Goal: Task Accomplishment & Management: Complete application form

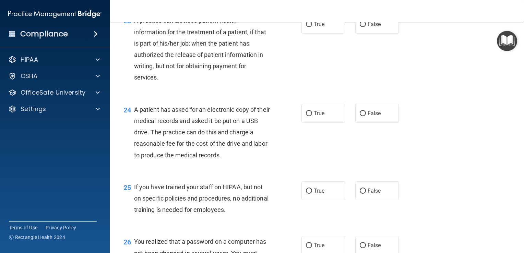
scroll to position [1296, 0]
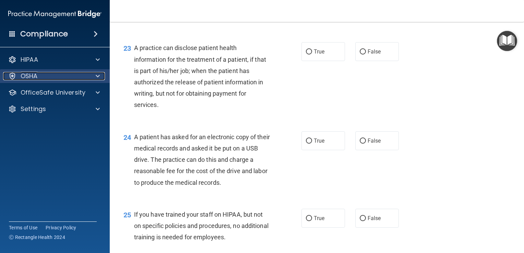
click at [57, 78] on div "OSHA" at bounding box center [45, 76] width 85 height 8
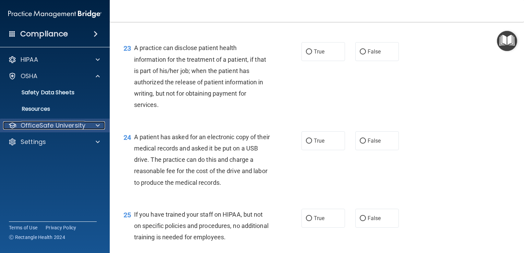
click at [73, 128] on p "OfficeSafe University" at bounding box center [53, 125] width 65 height 8
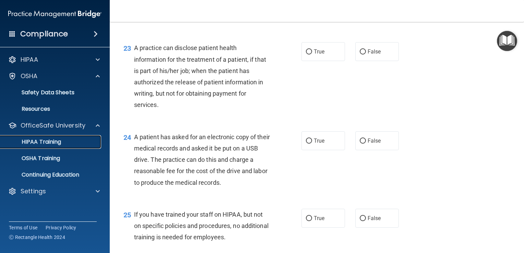
click at [68, 148] on link "HIPAA Training" at bounding box center [47, 142] width 108 height 14
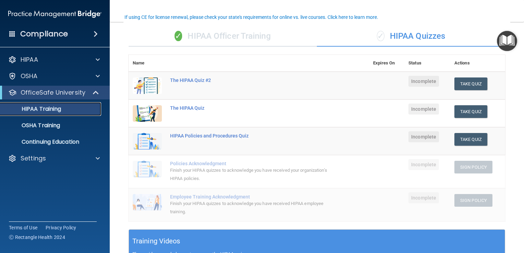
scroll to position [44, 0]
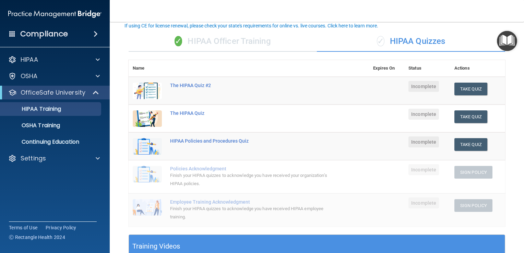
click at [192, 88] on td "The HIPAA Quiz #2" at bounding box center [267, 91] width 203 height 28
click at [195, 85] on div "The HIPAA Quiz #2" at bounding box center [252, 85] width 165 height 5
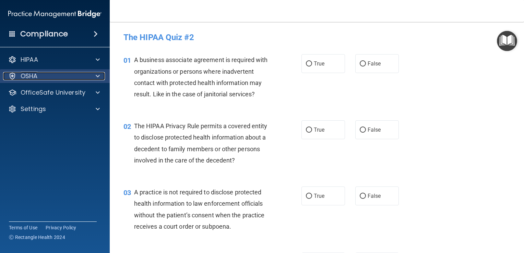
click at [103, 77] on div at bounding box center [96, 76] width 17 height 8
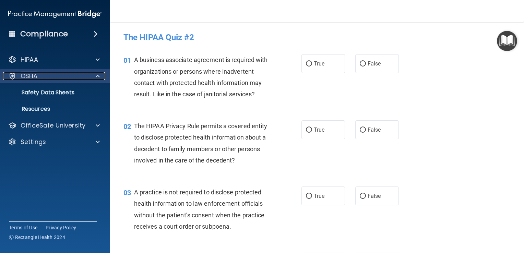
click at [103, 77] on div at bounding box center [96, 76] width 17 height 8
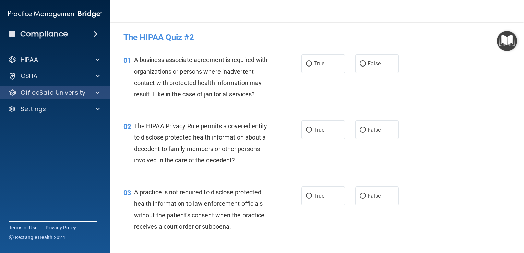
click at [86, 98] on div "OfficeSafe University" at bounding box center [55, 93] width 110 height 14
click at [92, 94] on div at bounding box center [96, 92] width 17 height 8
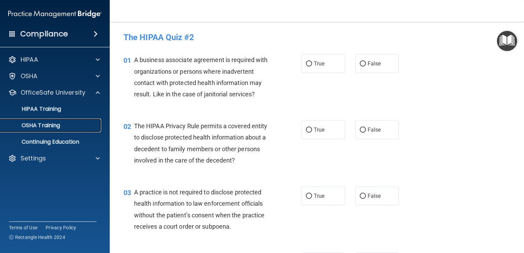
click at [60, 123] on p "OSHA Training" at bounding box center [32, 125] width 56 height 7
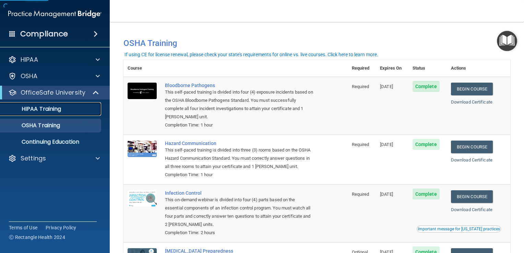
click at [61, 109] on p "HIPAA Training" at bounding box center [32, 109] width 57 height 7
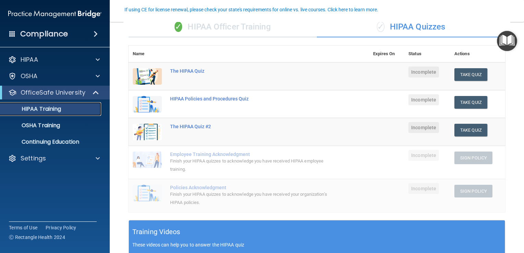
scroll to position [69, 0]
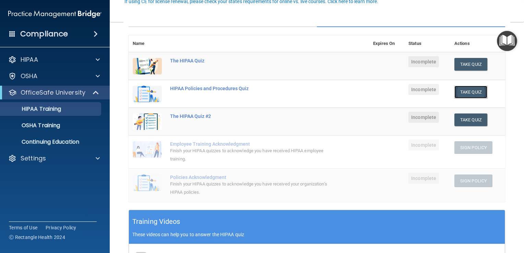
click at [459, 92] on button "Take Quiz" at bounding box center [470, 92] width 33 height 13
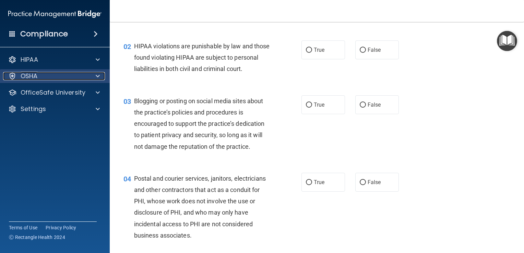
click at [76, 78] on div "OSHA" at bounding box center [45, 76] width 85 height 8
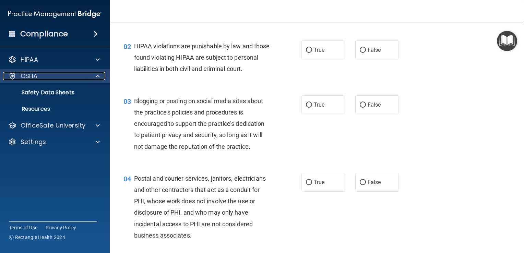
click at [88, 77] on div at bounding box center [96, 76] width 17 height 8
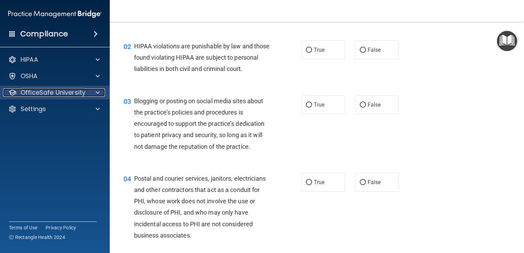
click at [86, 96] on div "OfficeSafe University" at bounding box center [45, 92] width 85 height 8
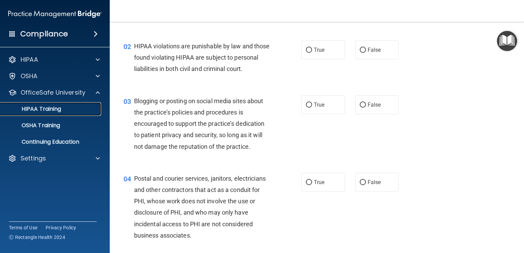
click at [82, 113] on link "HIPAA Training" at bounding box center [47, 109] width 108 height 14
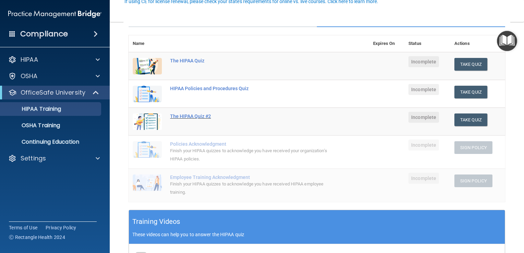
click at [198, 118] on div "The HIPAA Quiz #2" at bounding box center [252, 115] width 165 height 5
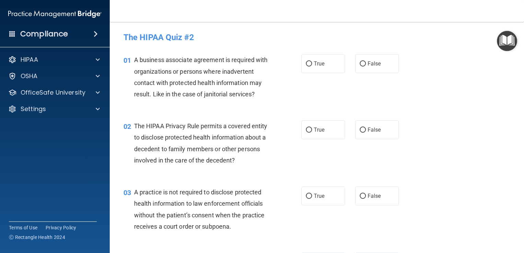
click at [134, 141] on span "The HIPAA Privacy Rule permits a covered entity to disclose protected health in…" at bounding box center [200, 142] width 133 height 41
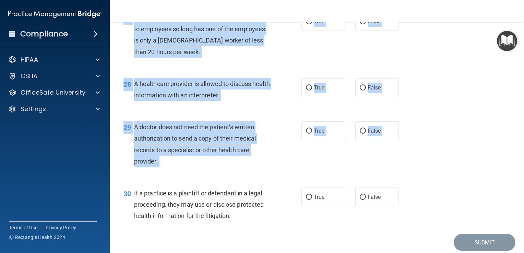
scroll to position [1650, 0]
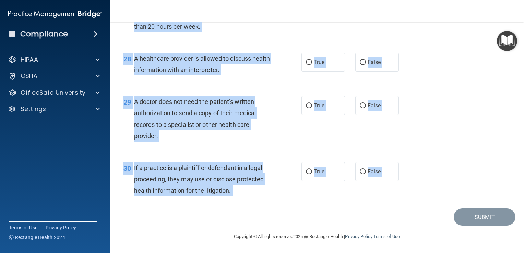
drag, startPoint x: 134, startPoint y: 58, endPoint x: 285, endPoint y: 216, distance: 218.4
copy main "L ipsumdol sitametco adipiscin el seddoeiu temp incididuntutl et dolorem aliqu …"
click at [276, 54] on div "28 A healthcare provider is allowed to discuss health information with an inter…" at bounding box center [212, 66] width 198 height 26
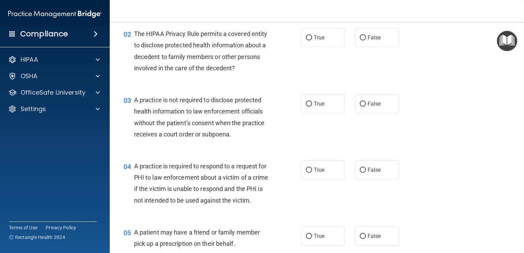
scroll to position [0, 0]
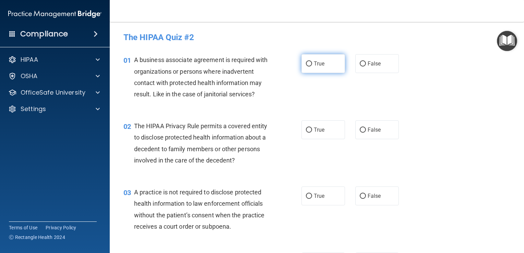
click at [322, 61] on label "True" at bounding box center [323, 63] width 44 height 19
click at [312, 61] on input "True" at bounding box center [309, 63] width 6 height 5
radio input "true"
click at [314, 130] on span "True" at bounding box center [319, 129] width 11 height 7
click at [312, 130] on input "True" at bounding box center [309, 130] width 6 height 5
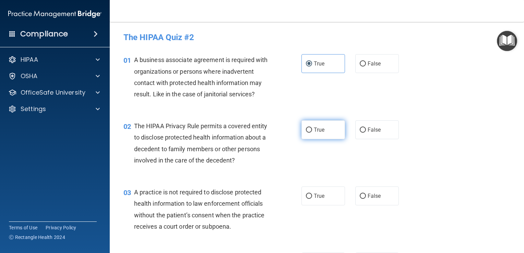
radio input "true"
click at [350, 197] on div "True False" at bounding box center [353, 195] width 105 height 19
click at [360, 197] on input "False" at bounding box center [363, 196] width 6 height 5
radio input "true"
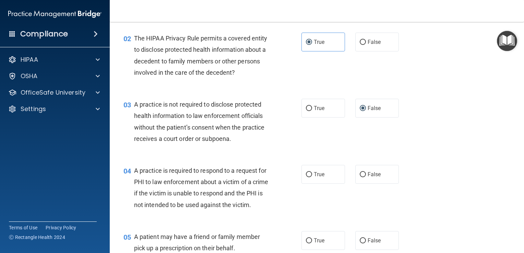
scroll to position [99, 0]
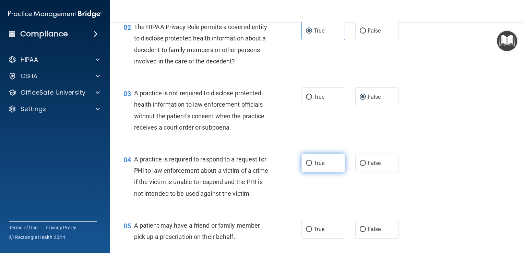
click at [314, 162] on span "True" at bounding box center [319, 163] width 11 height 7
click at [312, 162] on input "True" at bounding box center [309, 163] width 6 height 5
radio input "true"
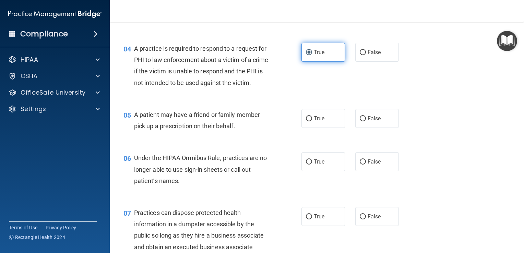
scroll to position [210, 0]
click at [320, 127] on label "True" at bounding box center [323, 117] width 44 height 19
click at [312, 121] on input "True" at bounding box center [309, 118] width 6 height 5
radio input "true"
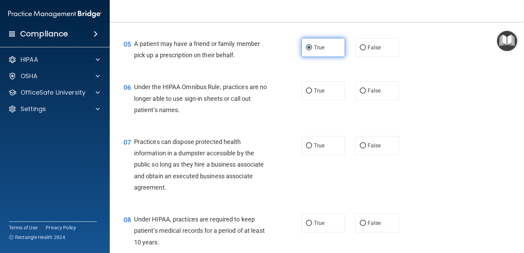
scroll to position [281, 0]
click at [379, 98] on label "False" at bounding box center [377, 90] width 44 height 19
click at [366, 93] on input "False" at bounding box center [363, 90] width 6 height 5
radio input "true"
click at [381, 154] on label "False" at bounding box center [377, 145] width 44 height 19
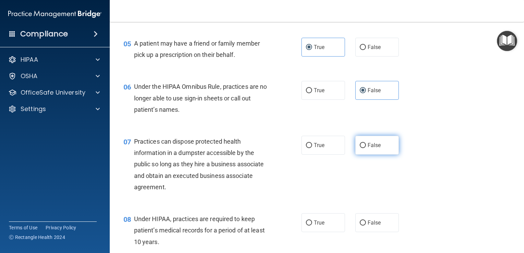
click at [366, 148] on input "False" at bounding box center [363, 145] width 6 height 5
radio input "true"
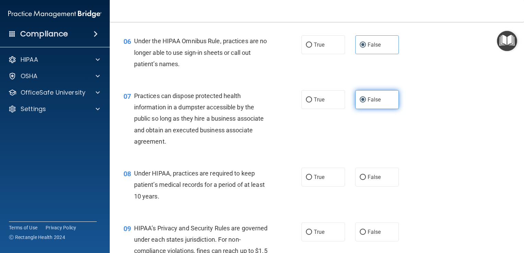
scroll to position [326, 0]
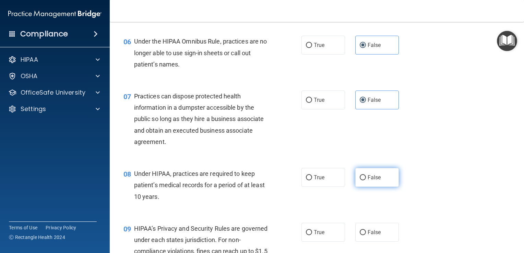
click at [367, 183] on label "False" at bounding box center [377, 177] width 44 height 19
click at [366, 180] on input "False" at bounding box center [363, 177] width 6 height 5
radio input "true"
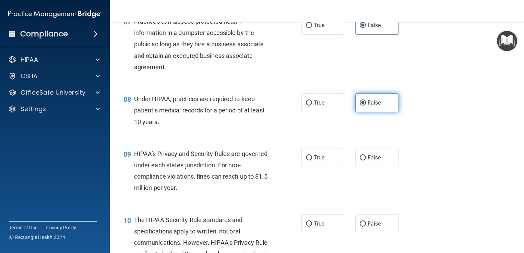
scroll to position [402, 0]
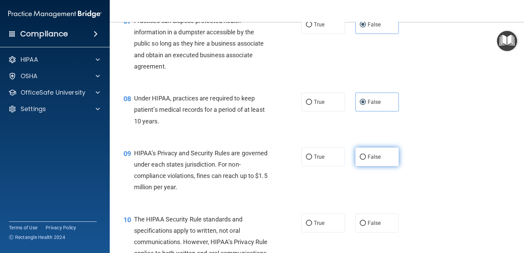
click at [360, 160] on input "False" at bounding box center [363, 157] width 6 height 5
radio input "true"
click at [355, 232] on label "False" at bounding box center [377, 223] width 44 height 19
click at [360, 226] on input "False" at bounding box center [363, 223] width 6 height 5
radio input "true"
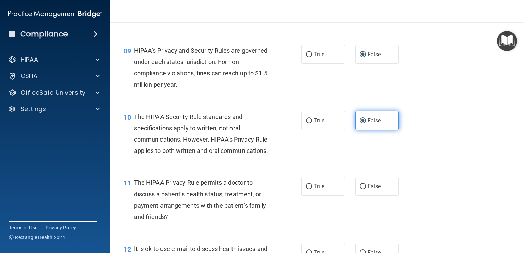
scroll to position [506, 0]
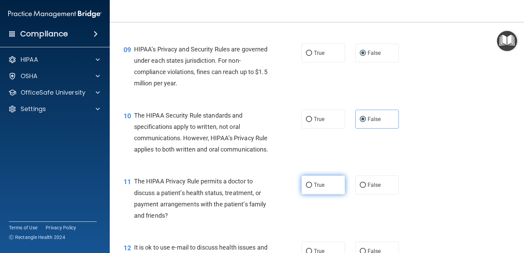
click at [326, 194] on label "True" at bounding box center [323, 184] width 44 height 19
click at [312, 188] on input "True" at bounding box center [309, 185] width 6 height 5
radio input "true"
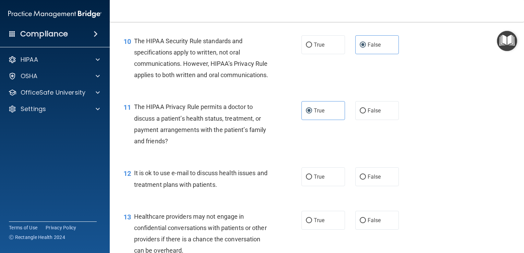
scroll to position [585, 0]
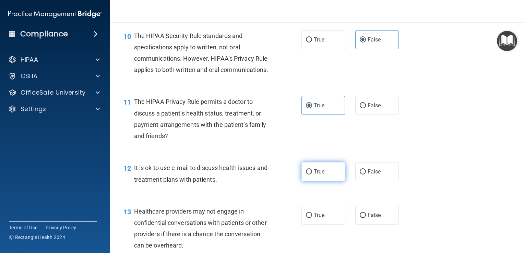
click at [320, 175] on span "True" at bounding box center [319, 171] width 11 height 7
click at [312, 174] on input "True" at bounding box center [309, 171] width 6 height 5
radio input "true"
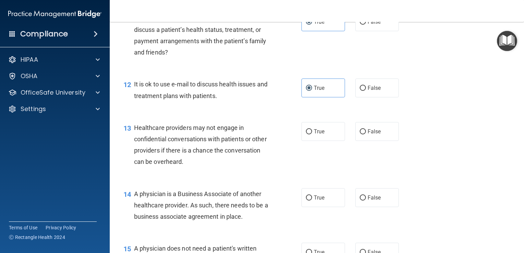
scroll to position [673, 0]
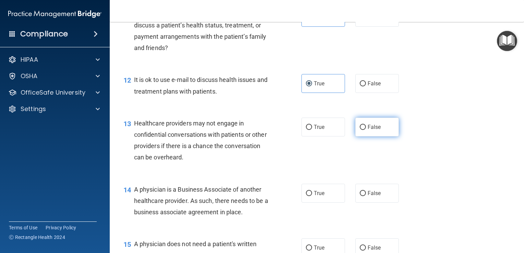
click at [372, 136] on label "False" at bounding box center [377, 127] width 44 height 19
click at [366, 130] on input "False" at bounding box center [363, 127] width 6 height 5
radio input "true"
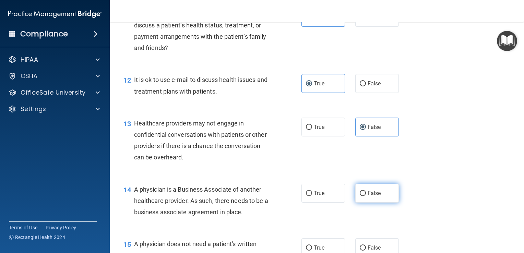
click at [361, 196] on input "False" at bounding box center [363, 193] width 6 height 5
radio input "true"
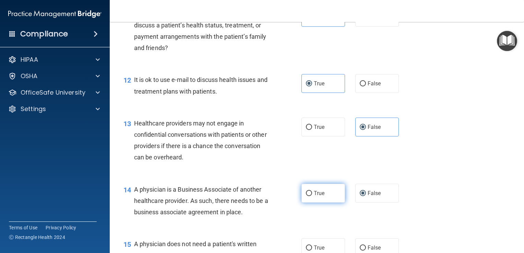
click at [313, 203] on label "True" at bounding box center [323, 193] width 44 height 19
click at [312, 196] on input "True" at bounding box center [309, 193] width 6 height 5
radio input "true"
click at [313, 203] on label "True" at bounding box center [323, 193] width 44 height 19
click at [312, 196] on input "True" at bounding box center [309, 193] width 6 height 5
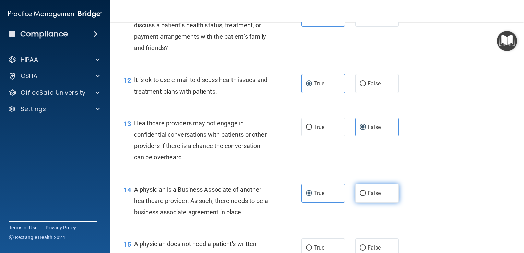
click at [355, 203] on label "False" at bounding box center [377, 193] width 44 height 19
click at [360, 196] on input "False" at bounding box center [363, 193] width 6 height 5
radio input "true"
radio input "false"
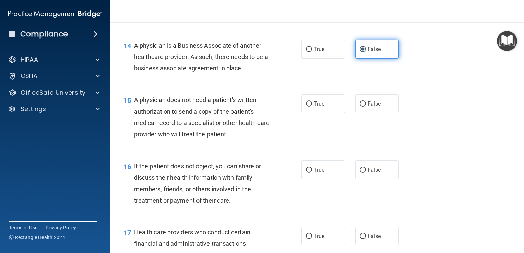
scroll to position [819, 0]
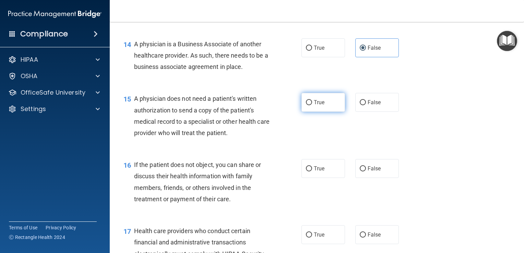
click at [331, 112] on label "True" at bounding box center [323, 102] width 44 height 19
click at [312, 105] on input "True" at bounding box center [309, 102] width 6 height 5
radio input "true"
click at [323, 178] on label "True" at bounding box center [323, 168] width 44 height 19
click at [312, 171] on input "True" at bounding box center [309, 168] width 6 height 5
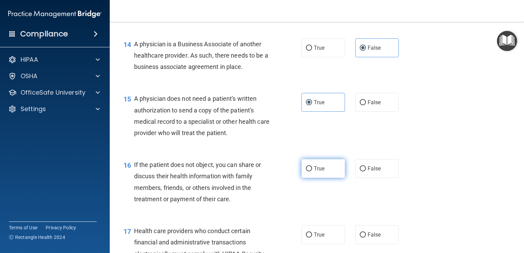
radio input "true"
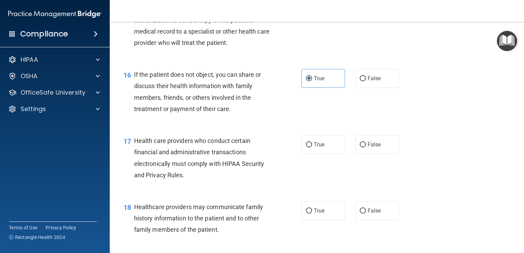
scroll to position [909, 0]
click at [338, 154] on label "True" at bounding box center [323, 144] width 44 height 19
click at [312, 147] on input "True" at bounding box center [309, 144] width 6 height 5
radio input "true"
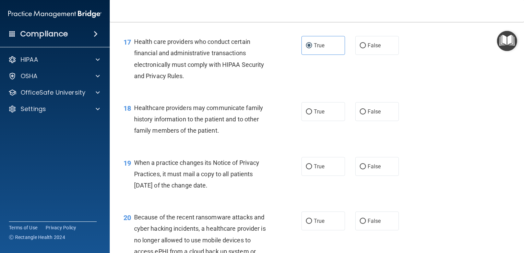
scroll to position [1026, 0]
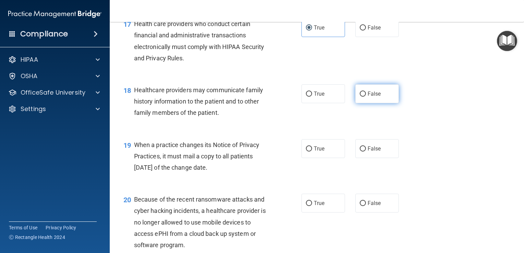
click at [368, 103] on label "False" at bounding box center [377, 93] width 44 height 19
click at [366, 97] on input "False" at bounding box center [363, 94] width 6 height 5
radio input "true"
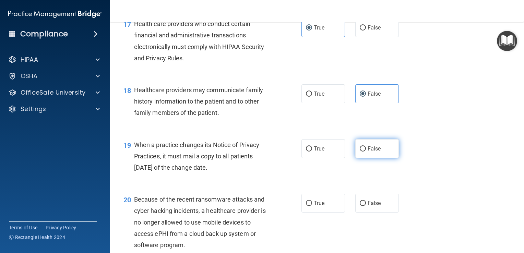
click at [374, 152] on span "False" at bounding box center [373, 148] width 13 height 7
click at [366, 152] on input "False" at bounding box center [363, 148] width 6 height 5
radio input "true"
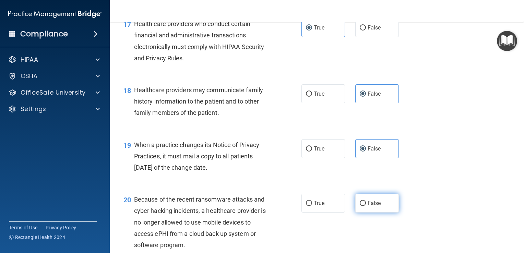
click at [362, 213] on label "False" at bounding box center [377, 203] width 44 height 19
click at [362, 206] on input "False" at bounding box center [363, 203] width 6 height 5
radio input "true"
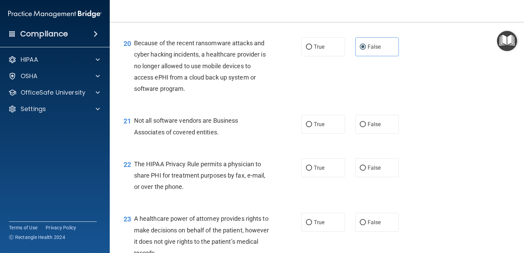
scroll to position [1214, 0]
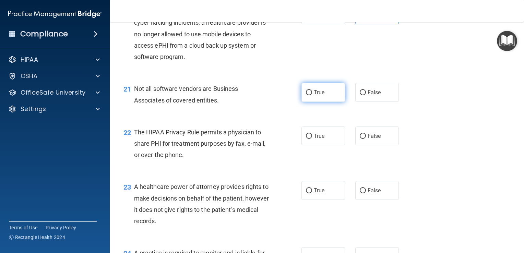
click at [317, 102] on label "True" at bounding box center [323, 92] width 44 height 19
click at [312, 95] on input "True" at bounding box center [309, 92] width 6 height 5
radio input "true"
click at [323, 145] on label "True" at bounding box center [323, 135] width 44 height 19
click at [312, 139] on input "True" at bounding box center [309, 136] width 6 height 5
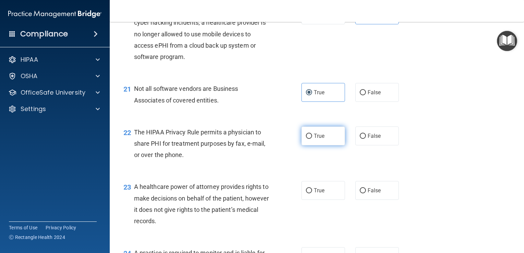
radio input "true"
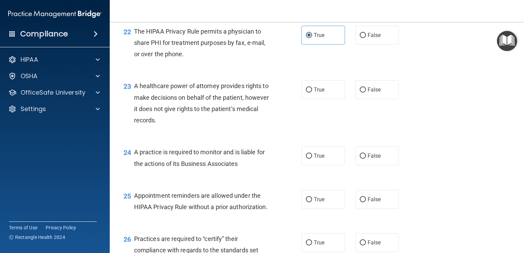
scroll to position [1318, 0]
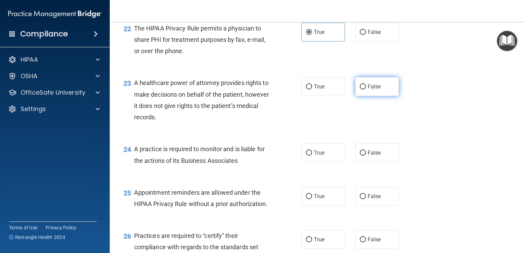
click at [359, 96] on label "False" at bounding box center [377, 86] width 44 height 19
click at [360, 89] on input "False" at bounding box center [363, 86] width 6 height 5
radio input "true"
click at [361, 161] on div "24 A practice is required to monitor and is liable for the actions of its Busin…" at bounding box center [316, 156] width 397 height 43
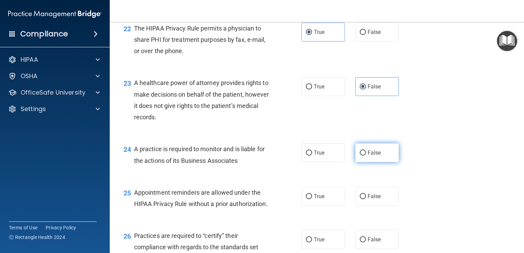
click at [363, 162] on label "False" at bounding box center [377, 152] width 44 height 19
click at [363, 156] on input "False" at bounding box center [363, 152] width 6 height 5
radio input "true"
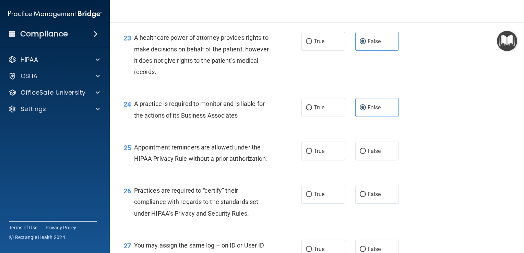
scroll to position [1413, 0]
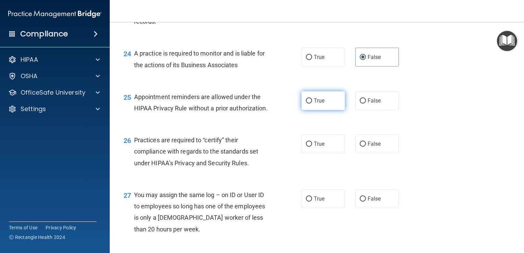
click at [314, 110] on label "True" at bounding box center [323, 100] width 44 height 19
click at [312, 104] on input "True" at bounding box center [309, 100] width 6 height 5
radio input "true"
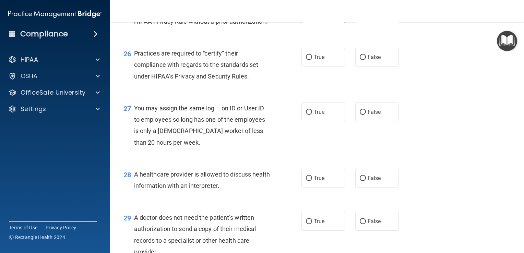
scroll to position [1501, 0]
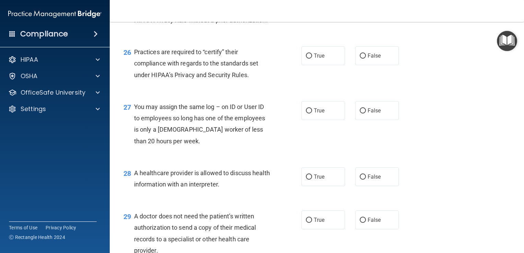
click at [374, 76] on div "26 Practices are required to “certify” their compliance with regards to the sta…" at bounding box center [316, 65] width 397 height 55
click at [372, 59] on span "False" at bounding box center [373, 55] width 13 height 7
click at [366, 59] on input "False" at bounding box center [363, 55] width 6 height 5
radio input "true"
click at [376, 134] on div "27 You may assign the same log – on ID or User ID to employees so long has one …" at bounding box center [316, 126] width 397 height 66
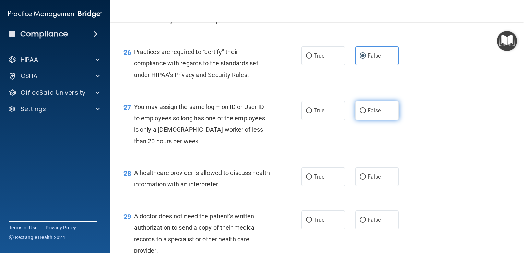
click at [370, 120] on label "False" at bounding box center [377, 110] width 44 height 19
click at [366, 113] on input "False" at bounding box center [363, 110] width 6 height 5
radio input "true"
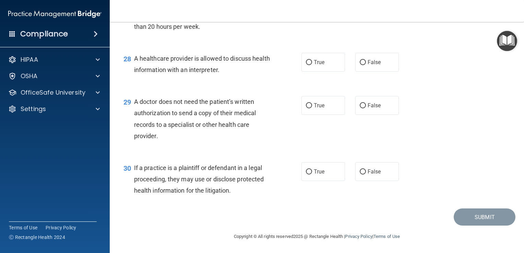
scroll to position [1647, 0]
click at [310, 72] on label "True" at bounding box center [323, 62] width 44 height 19
click at [310, 65] on input "True" at bounding box center [309, 62] width 6 height 5
radio input "true"
click at [310, 119] on div "29 A doctor does not need the patient’s written authorization to send a copy of…" at bounding box center [316, 120] width 397 height 66
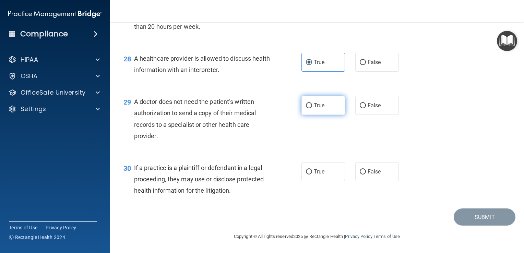
click at [311, 113] on label "True" at bounding box center [323, 105] width 44 height 19
click at [311, 108] on input "True" at bounding box center [309, 105] width 6 height 5
radio input "true"
click at [313, 160] on div "30 If a practice is a plaintiff or defendant in a legal proceeding, they may us…" at bounding box center [316, 181] width 397 height 55
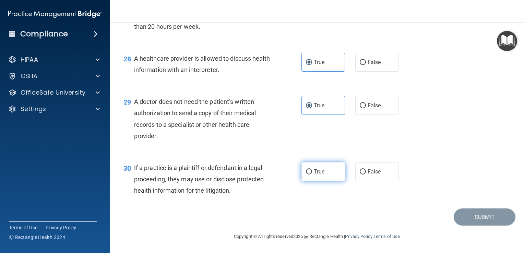
click at [314, 171] on span "True" at bounding box center [319, 171] width 11 height 7
click at [312, 171] on input "True" at bounding box center [309, 171] width 6 height 5
radio input "true"
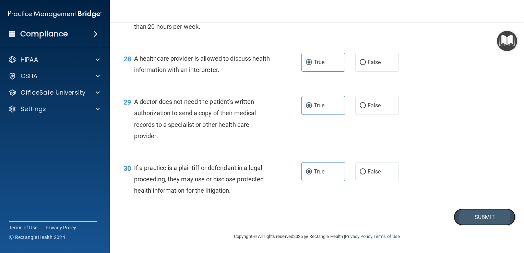
click at [459, 216] on button "Submit" at bounding box center [484, 216] width 62 height 17
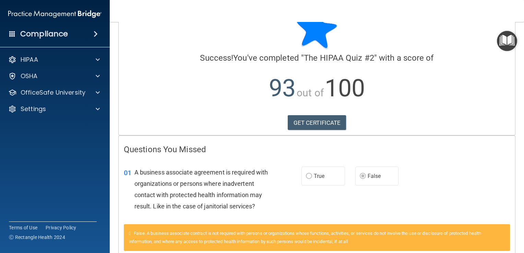
scroll to position [49, 0]
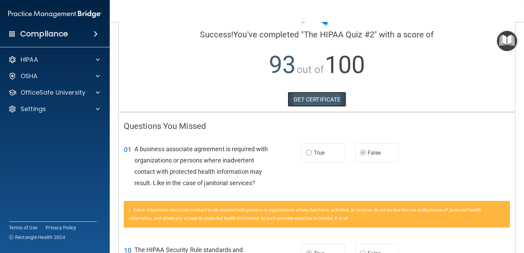
click at [330, 92] on link "GET CERTIFICATE" at bounding box center [317, 99] width 59 height 15
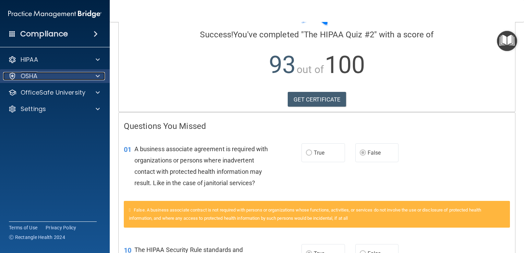
click at [77, 75] on div "OSHA" at bounding box center [45, 76] width 85 height 8
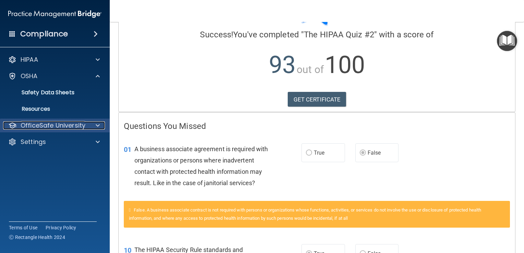
click at [102, 122] on div at bounding box center [96, 125] width 17 height 8
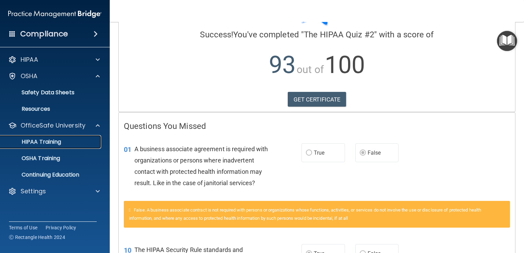
click at [57, 140] on p "HIPAA Training" at bounding box center [32, 141] width 57 height 7
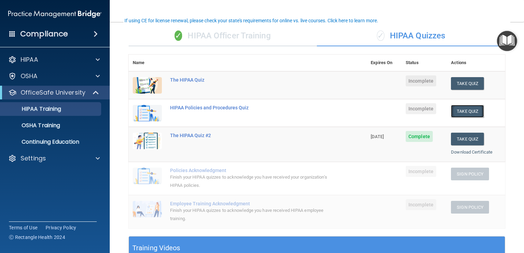
click at [453, 108] on button "Take Quiz" at bounding box center [467, 111] width 33 height 13
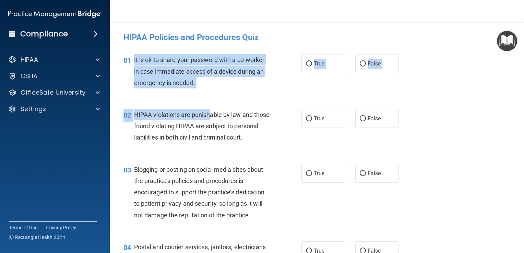
drag, startPoint x: 132, startPoint y: 57, endPoint x: 211, endPoint y: 114, distance: 98.4
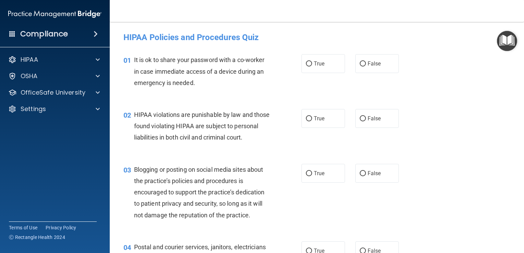
drag, startPoint x: 211, startPoint y: 114, endPoint x: 206, endPoint y: 94, distance: 21.3
click at [206, 94] on div "01 It is ok to share your password with a co-worker in case immediate access of…" at bounding box center [316, 73] width 397 height 55
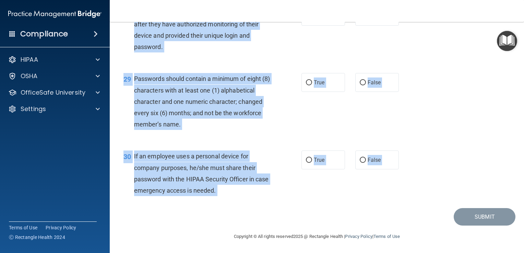
scroll to position [1786, 0]
drag, startPoint x: 121, startPoint y: 61, endPoint x: 213, endPoint y: 251, distance: 211.4
click at [213, 251] on main "- HIPAA Policies and Procedures Quiz This quiz doesn’t expire until . Are you s…" at bounding box center [317, 137] width 414 height 231
copy main "31 Lo ip do si ametc adip elitsedd eius t in-utlabo et dolo magnaaliq enimad mi…"
click at [249, 68] on div "29 Passwords should contain a minimum of eight (8) characters with at least one…" at bounding box center [316, 102] width 397 height 77
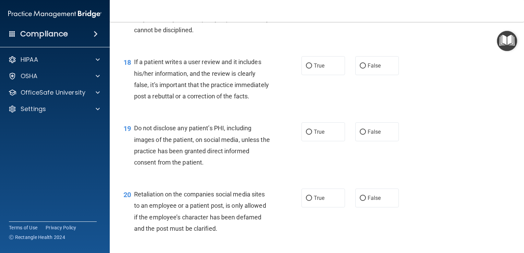
scroll to position [677, 0]
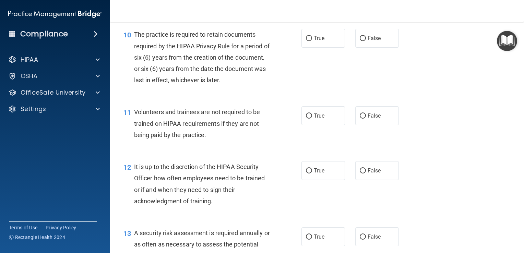
click at [158, 181] on span "It is up to the discretion of the HIPAA Security Officer how often employees ne…" at bounding box center [199, 183] width 131 height 41
click at [356, 48] on label "False" at bounding box center [377, 38] width 44 height 19
click at [360, 41] on input "False" at bounding box center [363, 38] width 6 height 5
radio input "true"
click at [317, 119] on span "True" at bounding box center [319, 115] width 11 height 7
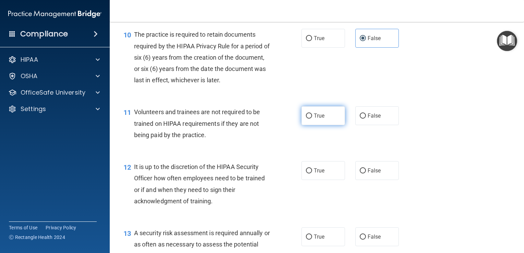
click at [312, 119] on input "True" at bounding box center [309, 115] width 6 height 5
radio input "true"
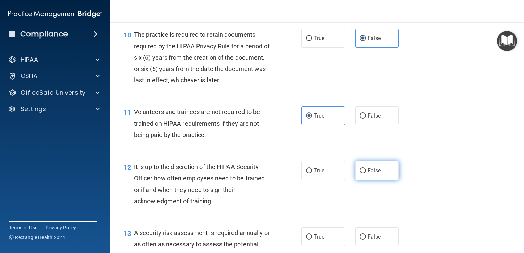
click at [361, 175] on label "False" at bounding box center [377, 170] width 44 height 19
click at [361, 173] on input "False" at bounding box center [363, 170] width 6 height 5
radio input "true"
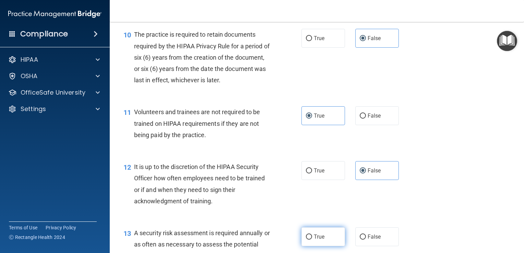
click at [332, 245] on label "True" at bounding box center [323, 236] width 44 height 19
click at [312, 240] on input "True" at bounding box center [309, 236] width 6 height 5
radio input "true"
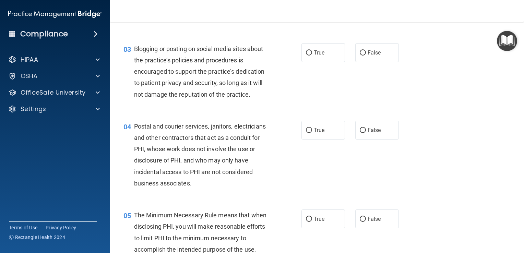
scroll to position [0, 0]
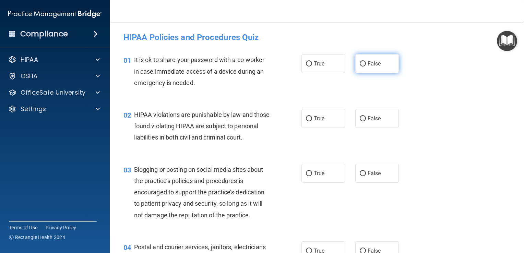
click at [355, 70] on label "False" at bounding box center [377, 63] width 44 height 19
click at [360, 66] on input "False" at bounding box center [363, 63] width 6 height 5
radio input "true"
click at [316, 122] on label "True" at bounding box center [323, 118] width 44 height 19
click at [312, 121] on input "True" at bounding box center [309, 118] width 6 height 5
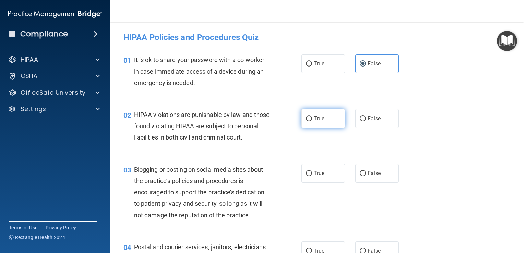
radio input "true"
click at [360, 176] on input "False" at bounding box center [363, 173] width 6 height 5
radio input "true"
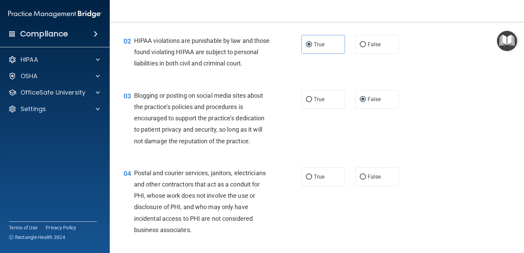
scroll to position [77, 0]
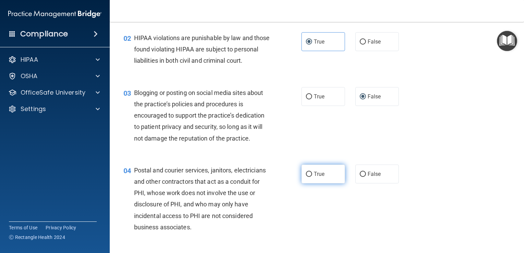
click at [308, 183] on label "True" at bounding box center [323, 174] width 44 height 19
click at [308, 177] on input "True" at bounding box center [309, 174] width 6 height 5
radio input "true"
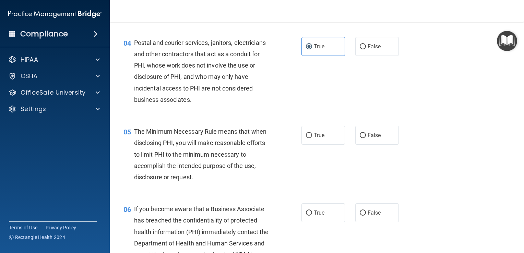
scroll to position [204, 0]
click at [325, 141] on label "True" at bounding box center [323, 135] width 44 height 19
click at [312, 138] on input "True" at bounding box center [309, 135] width 6 height 5
radio input "true"
click at [355, 222] on label "False" at bounding box center [377, 212] width 44 height 19
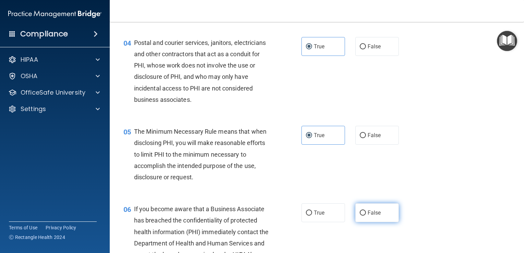
click at [360, 216] on input "False" at bounding box center [363, 212] width 6 height 5
radio input "true"
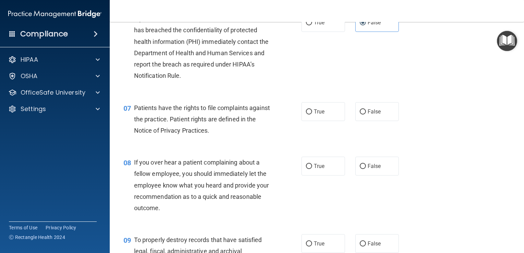
scroll to position [409, 0]
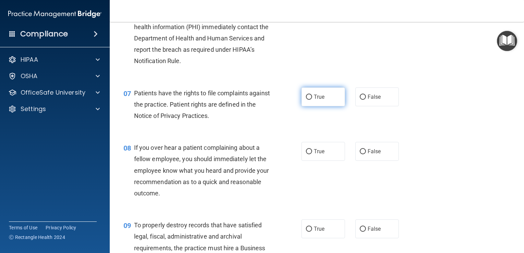
click at [322, 100] on span "True" at bounding box center [319, 97] width 11 height 7
click at [312, 100] on input "True" at bounding box center [309, 97] width 6 height 5
radio input "true"
click at [358, 157] on label "False" at bounding box center [377, 151] width 44 height 19
click at [360, 154] on input "False" at bounding box center [363, 151] width 6 height 5
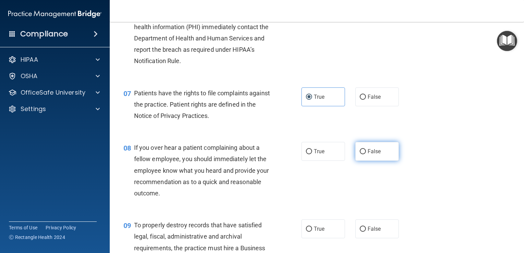
radio input "true"
click at [370, 232] on span "False" at bounding box center [373, 229] width 13 height 7
click at [366, 232] on input "False" at bounding box center [363, 229] width 6 height 5
radio input "true"
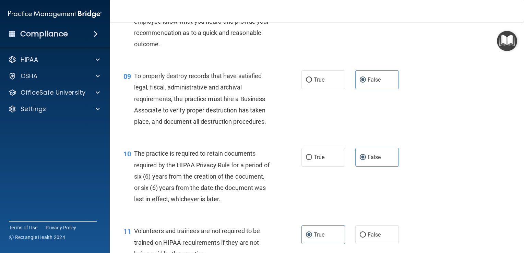
scroll to position [568, 0]
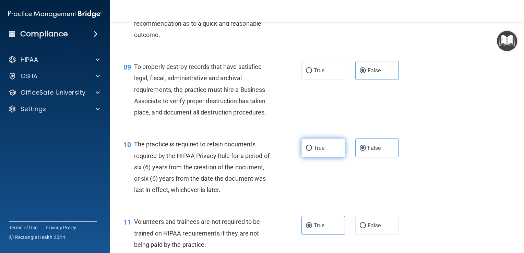
click at [330, 155] on label "True" at bounding box center [323, 147] width 44 height 19
click at [312, 151] on input "True" at bounding box center [309, 148] width 6 height 5
radio input "true"
radio input "false"
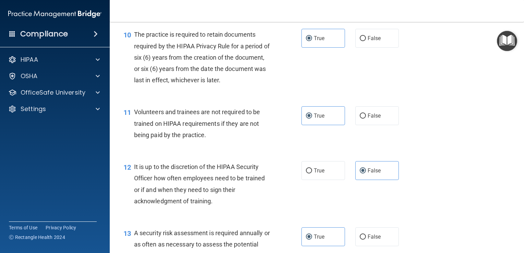
scroll to position [675, 0]
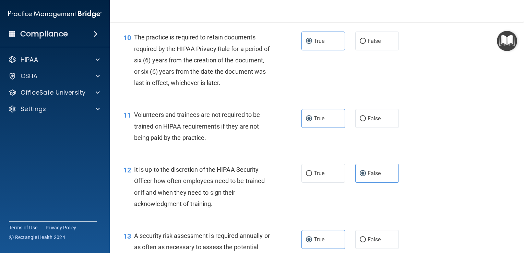
click at [367, 118] on div "11 Volunteers and trainees are not required to be trained on HIPAA requirements…" at bounding box center [316, 127] width 397 height 55
click at [367, 121] on label "False" at bounding box center [377, 118] width 44 height 19
click at [366, 121] on input "False" at bounding box center [363, 118] width 6 height 5
radio input "true"
radio input "false"
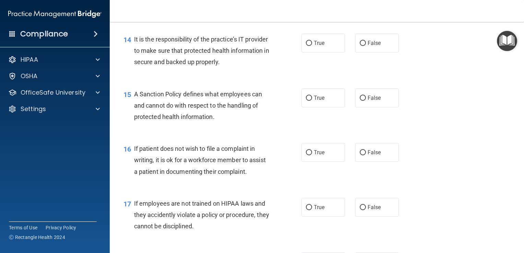
scroll to position [938, 0]
click at [360, 52] on label "False" at bounding box center [377, 42] width 44 height 19
click at [360, 45] on input "False" at bounding box center [363, 42] width 6 height 5
radio input "true"
click at [323, 107] on label "True" at bounding box center [323, 97] width 44 height 19
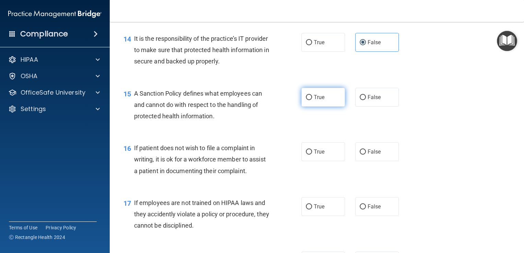
click at [312, 100] on input "True" at bounding box center [309, 97] width 6 height 5
radio input "true"
click at [327, 161] on label "True" at bounding box center [323, 151] width 44 height 19
click at [312, 155] on input "True" at bounding box center [309, 151] width 6 height 5
radio input "true"
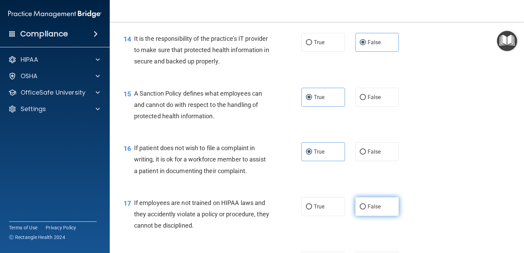
click at [355, 211] on label "False" at bounding box center [377, 206] width 44 height 19
click at [360, 209] on input "False" at bounding box center [363, 206] width 6 height 5
radio input "true"
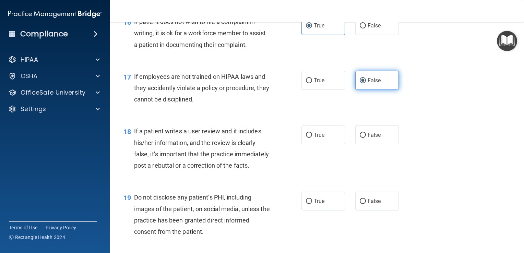
scroll to position [1068, 0]
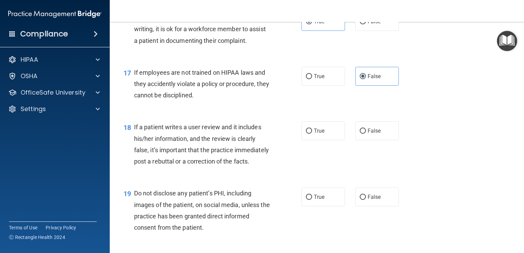
click at [366, 131] on div "18 If a patient writes a user review and it includes his/her information, and t…" at bounding box center [316, 146] width 397 height 66
click at [367, 134] on span "False" at bounding box center [373, 131] width 13 height 7
click at [366, 134] on input "False" at bounding box center [363, 131] width 6 height 5
radio input "true"
click at [317, 206] on label "True" at bounding box center [323, 196] width 44 height 19
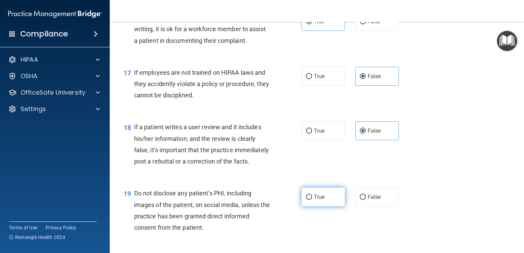
click at [312, 200] on input "True" at bounding box center [309, 197] width 6 height 5
radio input "true"
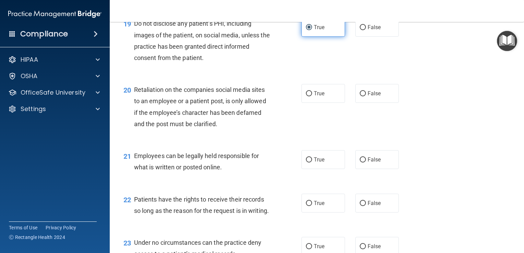
scroll to position [1243, 0]
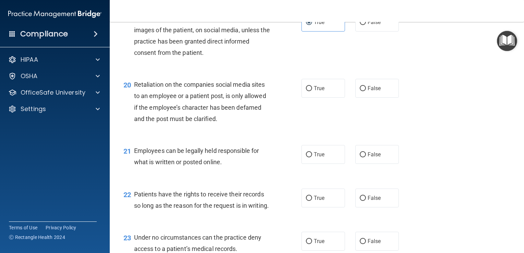
click at [350, 98] on div "True False" at bounding box center [353, 88] width 105 height 19
click at [355, 98] on label "False" at bounding box center [377, 88] width 44 height 19
click at [360, 91] on input "False" at bounding box center [363, 88] width 6 height 5
radio input "true"
click at [327, 164] on label "True" at bounding box center [323, 154] width 44 height 19
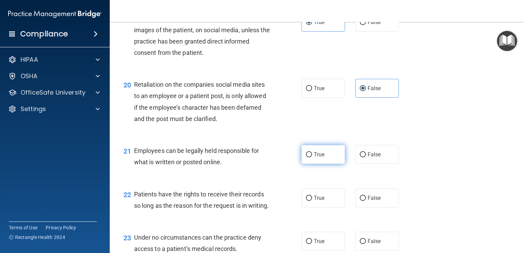
click at [312, 157] on input "True" at bounding box center [309, 154] width 6 height 5
radio input "true"
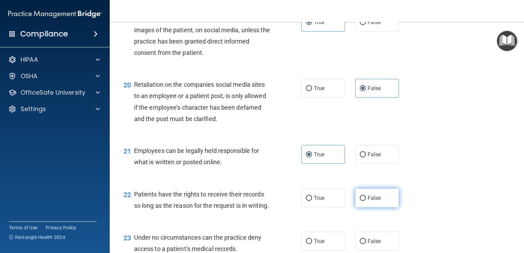
click at [380, 207] on label "False" at bounding box center [377, 198] width 44 height 19
click at [366, 201] on input "False" at bounding box center [363, 198] width 6 height 5
radio input "true"
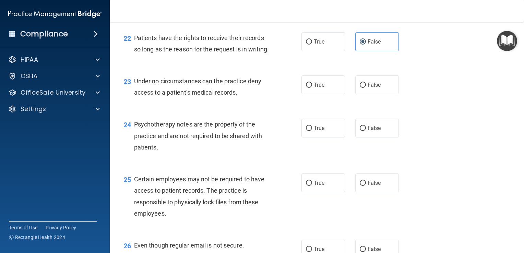
scroll to position [1401, 0]
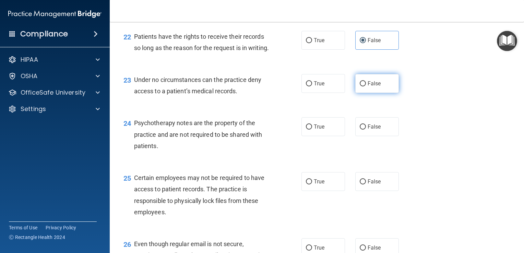
click at [360, 86] on input "False" at bounding box center [363, 83] width 6 height 5
radio input "true"
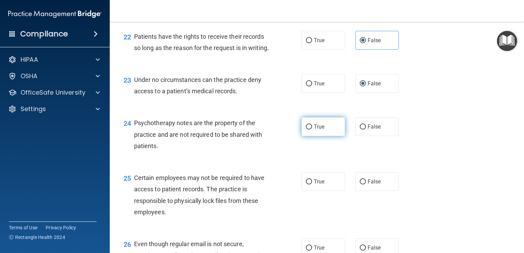
click at [318, 136] on label "True" at bounding box center [323, 126] width 44 height 19
click at [312, 130] on input "True" at bounding box center [309, 126] width 6 height 5
radio input "true"
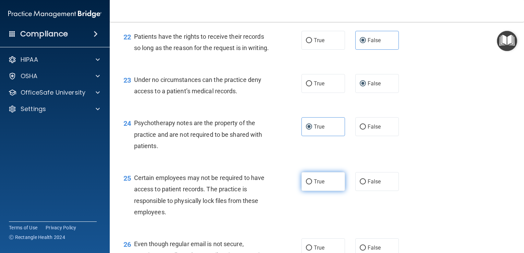
click at [314, 185] on span "True" at bounding box center [319, 181] width 11 height 7
click at [312, 184] on input "True" at bounding box center [309, 181] width 6 height 5
radio input "true"
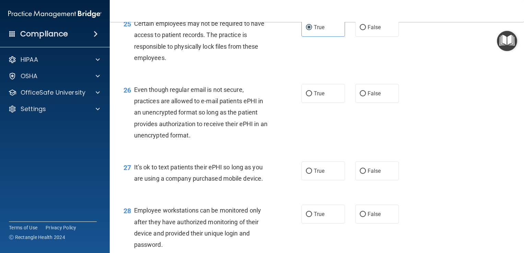
scroll to position [1556, 0]
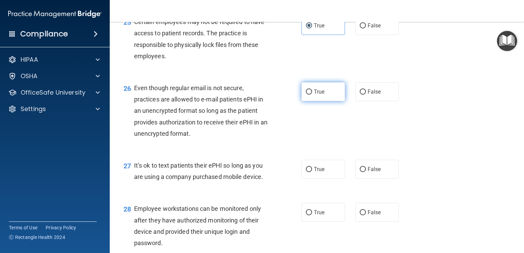
click at [330, 101] on label "True" at bounding box center [323, 91] width 44 height 19
click at [312, 95] on input "True" at bounding box center [309, 91] width 6 height 5
radio input "true"
click at [366, 193] on div "27 It’s ok to text patients their ePHI so long as you are using a company purch…" at bounding box center [316, 172] width 397 height 43
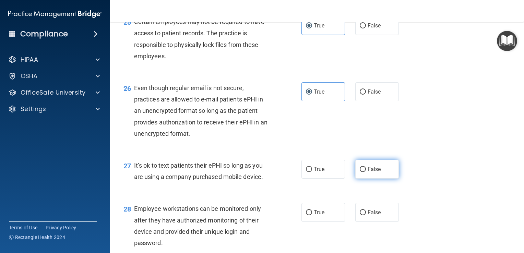
click at [367, 172] on span "False" at bounding box center [373, 169] width 13 height 7
click at [365, 172] on input "False" at bounding box center [363, 169] width 6 height 5
radio input "true"
click at [367, 222] on label "False" at bounding box center [377, 212] width 44 height 19
click at [366, 215] on input "False" at bounding box center [363, 212] width 6 height 5
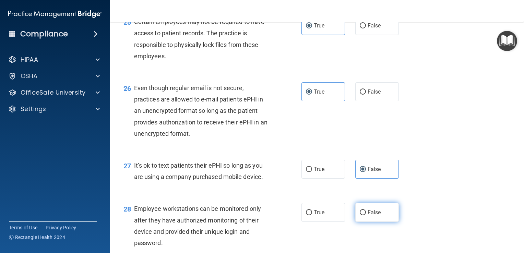
radio input "true"
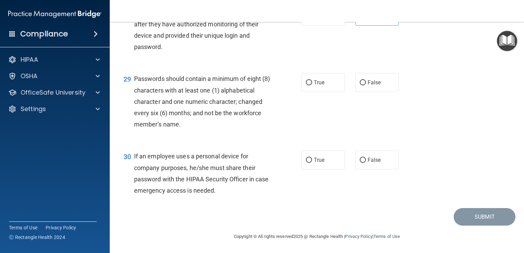
scroll to position [1786, 0]
click at [313, 86] on label "True" at bounding box center [323, 82] width 44 height 19
click at [312, 85] on input "True" at bounding box center [309, 82] width 6 height 5
radio input "true"
click at [378, 160] on label "False" at bounding box center [377, 159] width 44 height 19
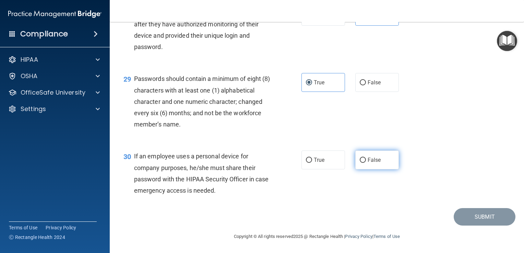
click at [366, 160] on input "False" at bounding box center [363, 160] width 6 height 5
radio input "true"
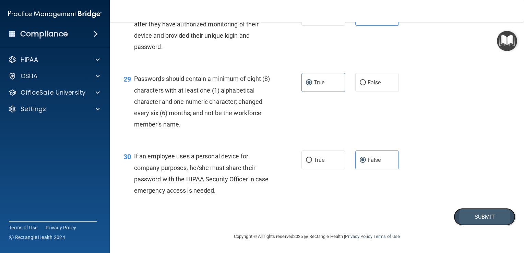
click at [476, 222] on button "Submit" at bounding box center [484, 216] width 62 height 17
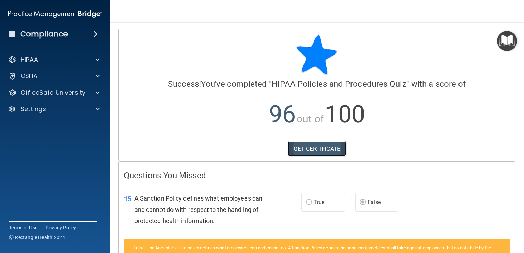
click at [312, 154] on link "GET CERTIFICATE" at bounding box center [317, 148] width 59 height 15
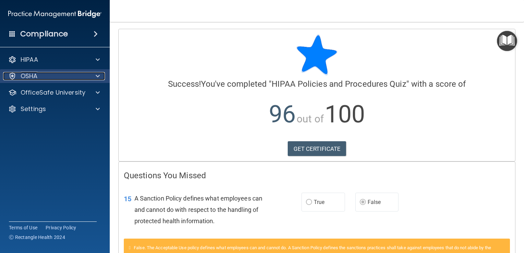
click at [55, 77] on div "OSHA" at bounding box center [45, 76] width 85 height 8
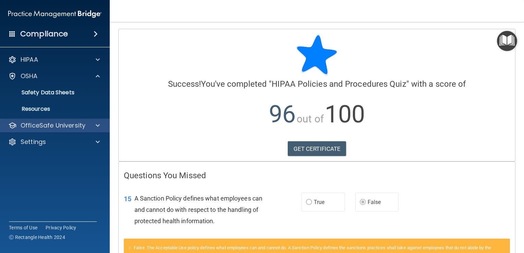
click at [78, 119] on div "OfficeSafe University" at bounding box center [55, 126] width 110 height 14
click at [92, 125] on div at bounding box center [96, 125] width 17 height 8
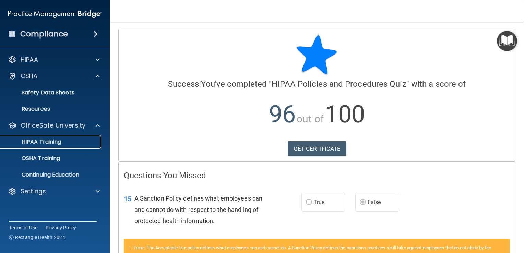
click at [70, 143] on div "HIPAA Training" at bounding box center [51, 141] width 94 height 7
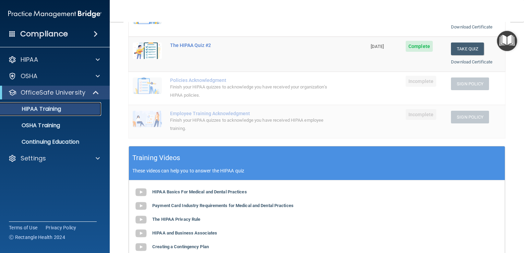
scroll to position [66, 0]
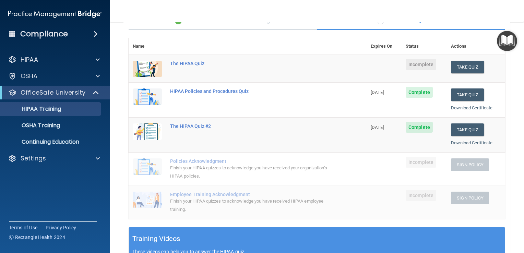
click at [150, 179] on td at bounding box center [147, 169] width 37 height 33
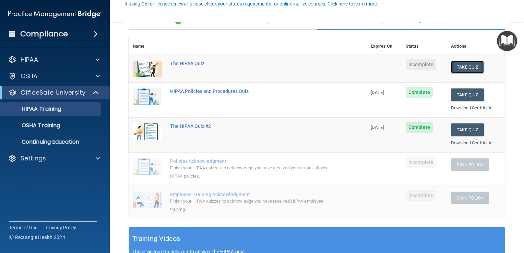
click at [451, 68] on button "Take Quiz" at bounding box center [467, 67] width 33 height 13
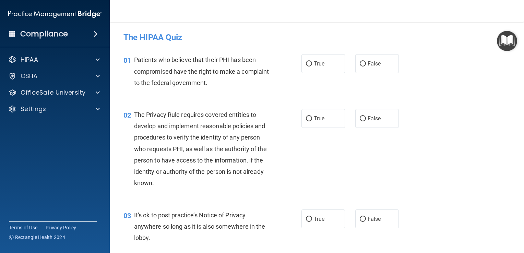
click at [156, 175] on span "The Privacy Rule requires covered entities to develop and implement reasonable …" at bounding box center [200, 148] width 133 height 75
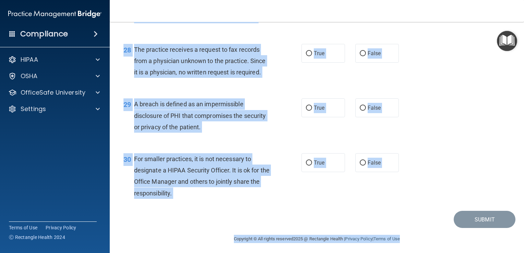
scroll to position [1638, 0]
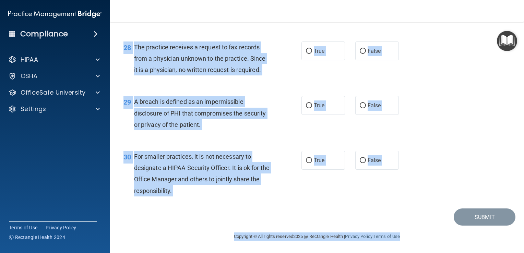
drag, startPoint x: 123, startPoint y: 57, endPoint x: 473, endPoint y: 270, distance: 409.9
click at [473, 253] on html "Compliance HIPAA Documents and Policies Report an Incident Business Associates …" at bounding box center [262, 126] width 524 height 253
copy main "99 Loremips dol sitamet cons adipi ELI sed doei temporincid utla etd magna al e…"
click at [466, 60] on div "28 The practice receives a request to fax records from a physician unknown to t…" at bounding box center [316, 60] width 397 height 55
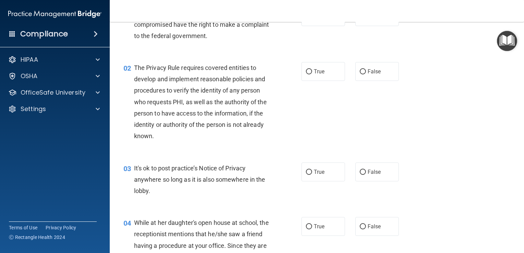
scroll to position [0, 0]
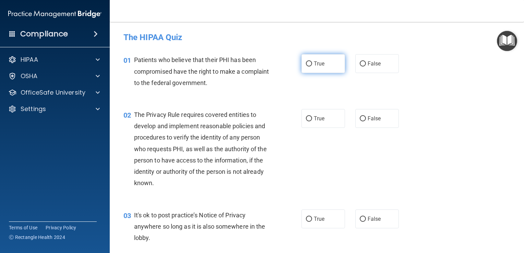
click at [330, 71] on label "True" at bounding box center [323, 63] width 44 height 19
click at [312, 66] on input "True" at bounding box center [309, 63] width 6 height 5
radio input "true"
click at [325, 120] on label "True" at bounding box center [323, 118] width 44 height 19
click at [312, 120] on input "True" at bounding box center [309, 118] width 6 height 5
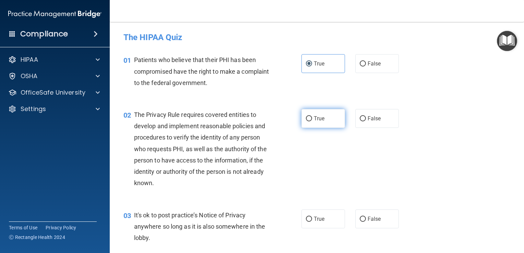
radio input "true"
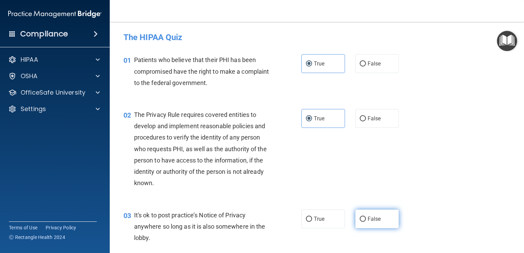
click at [355, 220] on label "False" at bounding box center [377, 218] width 44 height 19
click at [360, 220] on input "False" at bounding box center [363, 219] width 6 height 5
radio input "true"
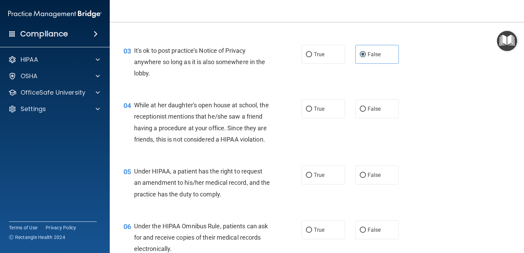
scroll to position [165, 0]
click at [373, 103] on label "False" at bounding box center [377, 108] width 44 height 19
click at [366, 107] on input "False" at bounding box center [363, 109] width 6 height 5
radio input "true"
click at [378, 182] on label "False" at bounding box center [377, 175] width 44 height 19
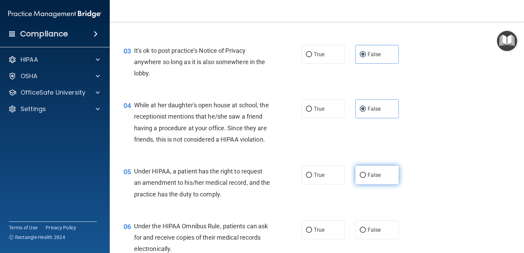
click at [366, 178] on input "False" at bounding box center [363, 175] width 6 height 5
radio input "true"
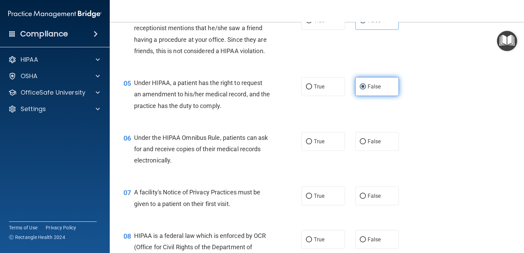
scroll to position [287, 0]
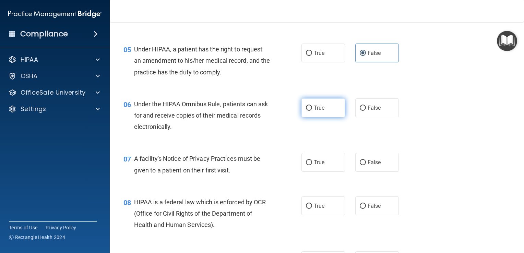
click at [324, 117] on label "True" at bounding box center [323, 107] width 44 height 19
click at [312, 111] on input "True" at bounding box center [309, 108] width 6 height 5
radio input "true"
click at [321, 166] on span "True" at bounding box center [319, 162] width 11 height 7
click at [312, 165] on input "True" at bounding box center [309, 162] width 6 height 5
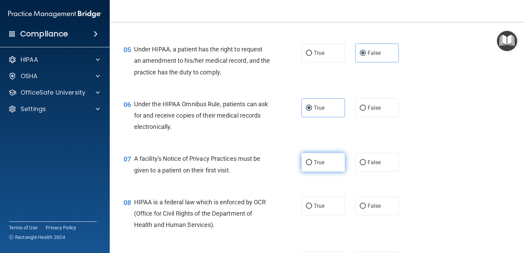
radio input "true"
click at [319, 209] on span "True" at bounding box center [319, 206] width 11 height 7
click at [312, 209] on input "True" at bounding box center [309, 206] width 6 height 5
radio input "true"
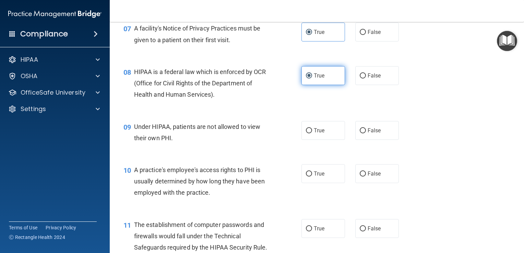
scroll to position [424, 0]
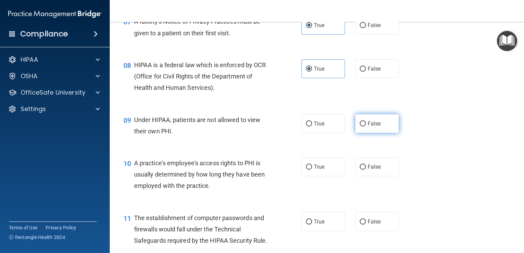
click at [377, 133] on label "False" at bounding box center [377, 123] width 44 height 19
click at [366, 126] on input "False" at bounding box center [363, 123] width 6 height 5
radio input "true"
click at [376, 170] on span "False" at bounding box center [373, 166] width 13 height 7
click at [366, 170] on input "False" at bounding box center [363, 167] width 6 height 5
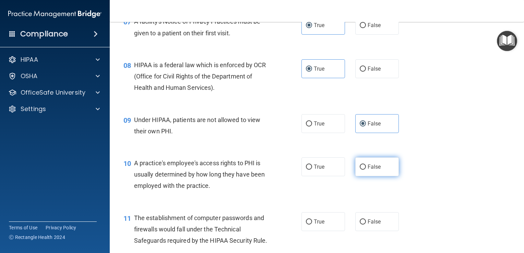
radio input "true"
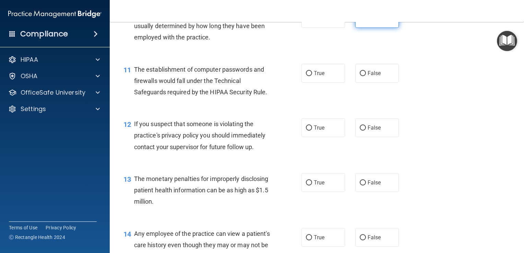
scroll to position [577, 0]
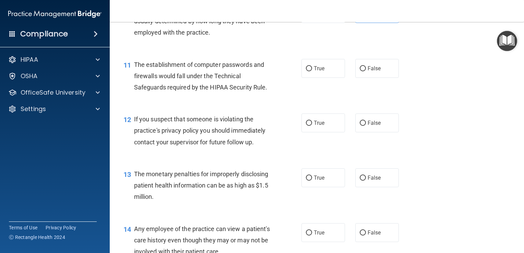
click at [321, 90] on div "11 The establishment of computer passwords and firewalls would fall under the T…" at bounding box center [316, 77] width 397 height 55
click at [322, 78] on label "True" at bounding box center [323, 68] width 44 height 19
click at [312, 71] on input "True" at bounding box center [309, 68] width 6 height 5
radio input "true"
click at [318, 126] on span "True" at bounding box center [319, 123] width 11 height 7
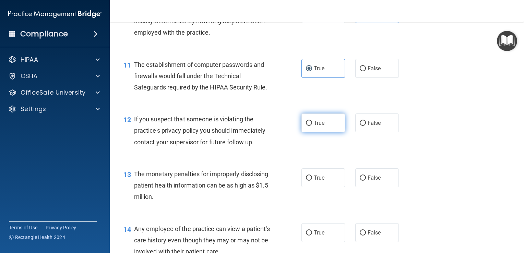
click at [312, 126] on input "True" at bounding box center [309, 123] width 6 height 5
radio input "true"
click at [315, 183] on label "True" at bounding box center [323, 177] width 44 height 19
click at [312, 181] on input "True" at bounding box center [309, 177] width 6 height 5
radio input "true"
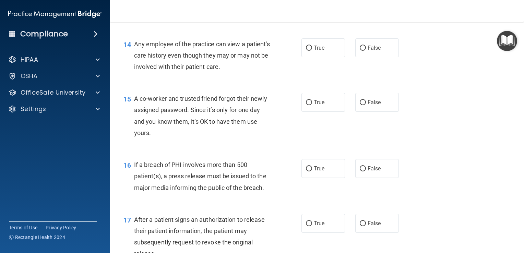
scroll to position [762, 0]
click at [355, 57] on label "False" at bounding box center [377, 47] width 44 height 19
click at [360, 50] on input "False" at bounding box center [363, 47] width 6 height 5
radio input "true"
click at [356, 107] on label "False" at bounding box center [377, 101] width 44 height 19
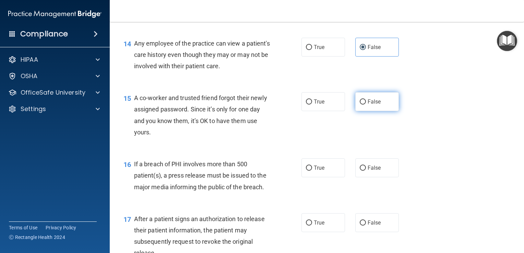
click at [360, 105] on input "False" at bounding box center [363, 101] width 6 height 5
radio input "true"
click at [324, 177] on label "True" at bounding box center [323, 167] width 44 height 19
click at [312, 171] on input "True" at bounding box center [309, 168] width 6 height 5
radio input "true"
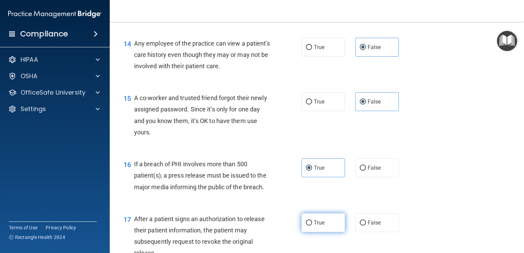
click at [329, 230] on label "True" at bounding box center [323, 222] width 44 height 19
click at [312, 226] on input "True" at bounding box center [309, 222] width 6 height 5
radio input "true"
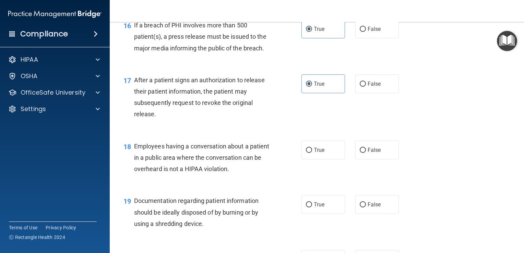
scroll to position [961, 0]
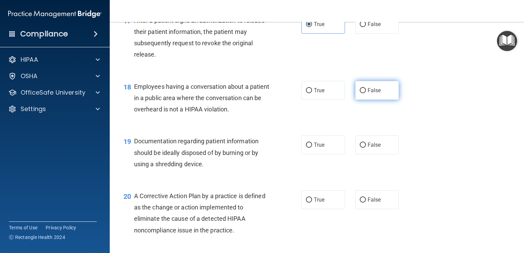
click at [367, 100] on label "False" at bounding box center [377, 90] width 44 height 19
click at [366, 93] on input "False" at bounding box center [363, 90] width 6 height 5
radio input "true"
click at [320, 154] on label "True" at bounding box center [323, 144] width 44 height 19
click at [312, 148] on input "True" at bounding box center [309, 145] width 6 height 5
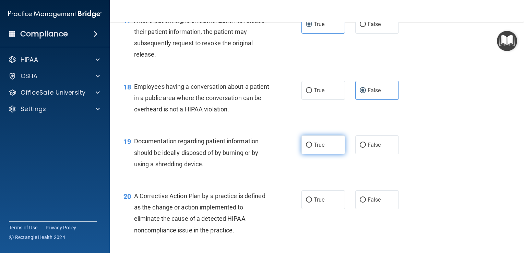
radio input "true"
click at [329, 209] on label "True" at bounding box center [323, 199] width 44 height 19
click at [312, 203] on input "True" at bounding box center [309, 199] width 6 height 5
radio input "true"
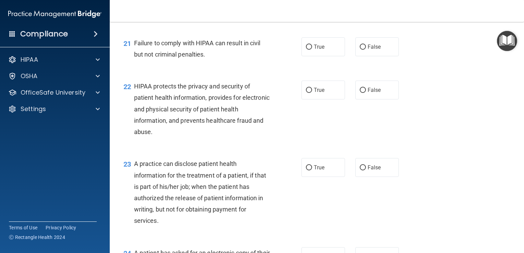
scroll to position [1180, 0]
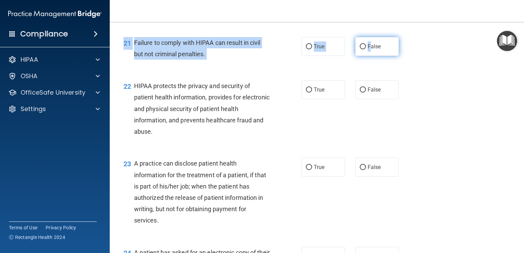
drag, startPoint x: 366, startPoint y: 69, endPoint x: 368, endPoint y: 65, distance: 4.5
click at [368, 65] on div "21 Failure to comply with HIPAA can result in civil but not criminal penalties.…" at bounding box center [316, 49] width 397 height 43
click at [368, 56] on label "False" at bounding box center [377, 46] width 44 height 19
click at [366, 49] on input "False" at bounding box center [363, 46] width 6 height 5
radio input "true"
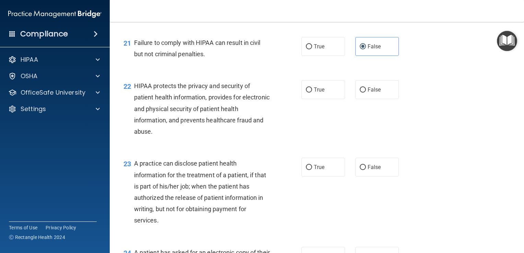
click at [265, 72] on div "21 Failure to comply with HIPAA can result in civil but not criminal penalties.…" at bounding box center [316, 49] width 397 height 43
click at [314, 93] on span "True" at bounding box center [319, 89] width 11 height 7
click at [312, 93] on input "True" at bounding box center [309, 89] width 6 height 5
radio input "true"
click at [374, 170] on span "False" at bounding box center [373, 167] width 13 height 7
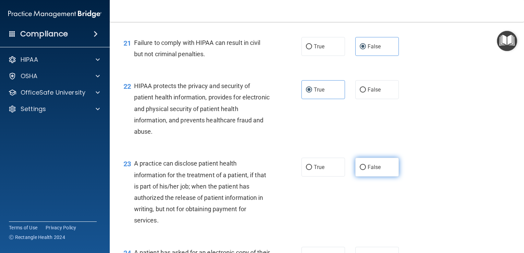
click at [366, 170] on input "False" at bounding box center [363, 167] width 6 height 5
radio input "true"
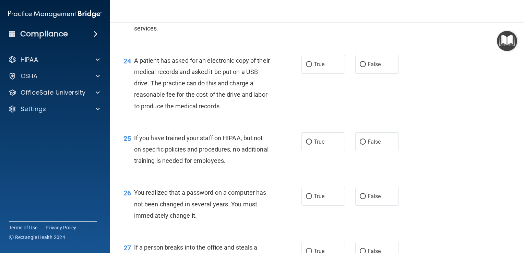
scroll to position [1374, 0]
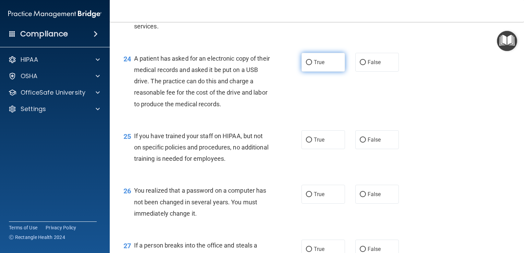
click at [322, 72] on label "True" at bounding box center [323, 62] width 44 height 19
click at [312, 65] on input "True" at bounding box center [309, 62] width 6 height 5
radio input "true"
click at [355, 146] on label "False" at bounding box center [377, 139] width 44 height 19
click at [360, 143] on input "False" at bounding box center [363, 139] width 6 height 5
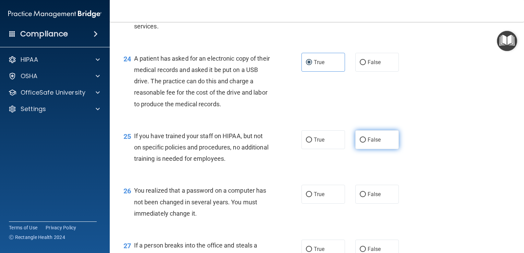
radio input "true"
click at [328, 204] on label "True" at bounding box center [323, 194] width 44 height 19
click at [312, 197] on input "True" at bounding box center [309, 194] width 6 height 5
radio input "true"
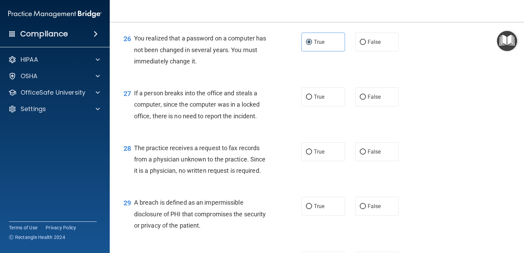
scroll to position [1530, 0]
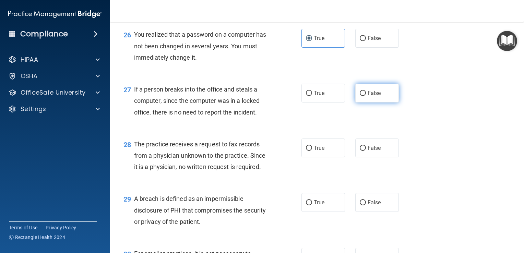
click at [367, 96] on span "False" at bounding box center [373, 93] width 13 height 7
click at [366, 96] on input "False" at bounding box center [363, 93] width 6 height 5
radio input "true"
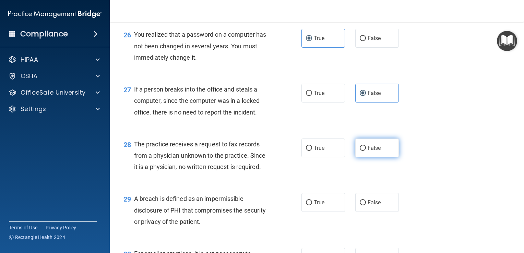
click at [373, 151] on span "False" at bounding box center [373, 148] width 13 height 7
click at [366, 151] on input "False" at bounding box center [363, 148] width 6 height 5
radio input "true"
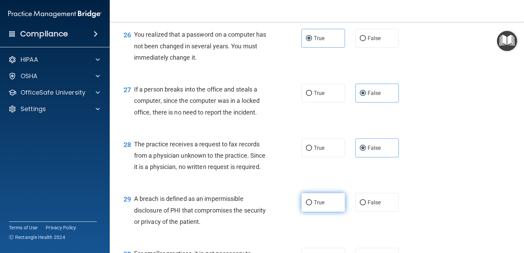
click at [321, 206] on span "True" at bounding box center [319, 202] width 11 height 7
click at [312, 205] on input "True" at bounding box center [309, 202] width 6 height 5
radio input "true"
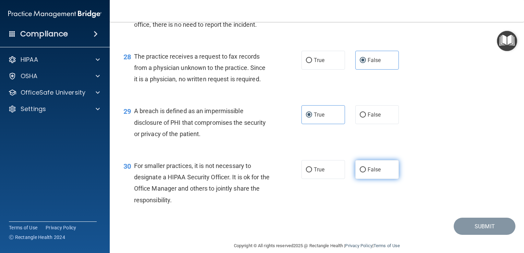
scroll to position [1638, 0]
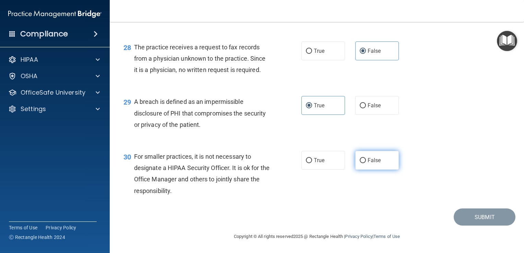
click at [375, 159] on span "False" at bounding box center [373, 160] width 13 height 7
click at [366, 159] on input "False" at bounding box center [363, 160] width 6 height 5
radio input "true"
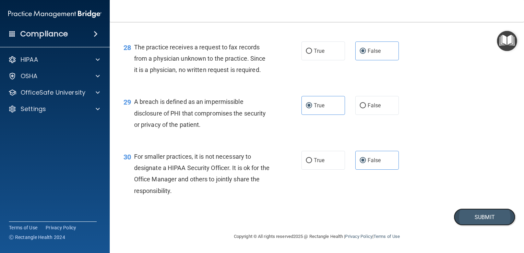
click at [482, 219] on button "Submit" at bounding box center [484, 216] width 62 height 17
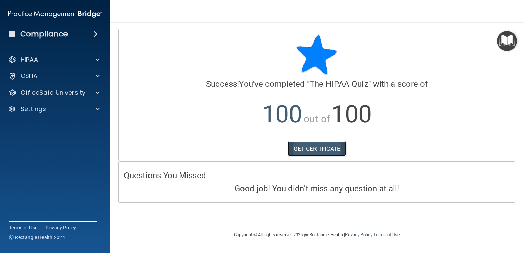
click at [304, 153] on link "GET CERTIFICATE" at bounding box center [317, 148] width 59 height 15
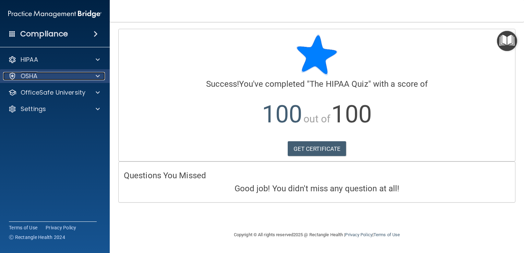
click at [30, 79] on p "OSHA" at bounding box center [29, 76] width 17 height 8
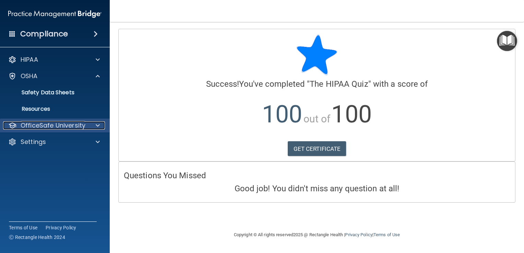
click at [56, 124] on p "OfficeSafe University" at bounding box center [53, 125] width 65 height 8
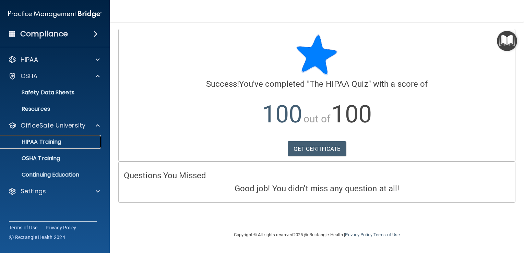
click at [58, 145] on p "HIPAA Training" at bounding box center [32, 141] width 57 height 7
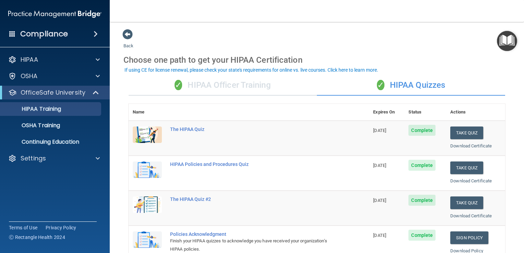
click at [171, 78] on div "✓ HIPAA Officer Training" at bounding box center [223, 85] width 188 height 21
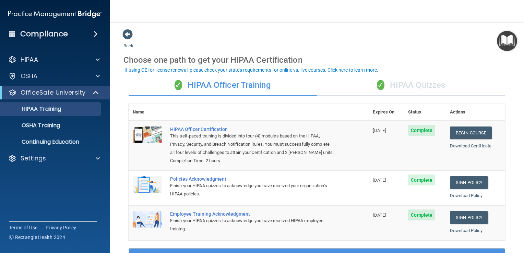
click at [351, 82] on div "✓ HIPAA Quizzes" at bounding box center [411, 85] width 188 height 21
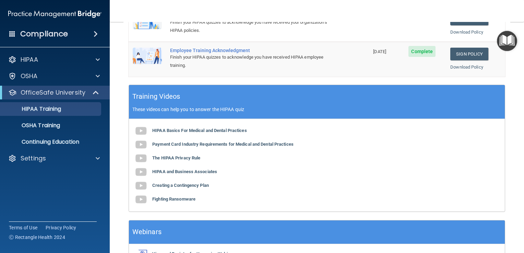
scroll to position [262, 0]
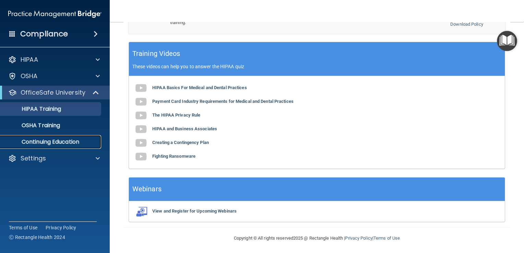
click at [58, 148] on link "Continuing Education" at bounding box center [47, 142] width 108 height 14
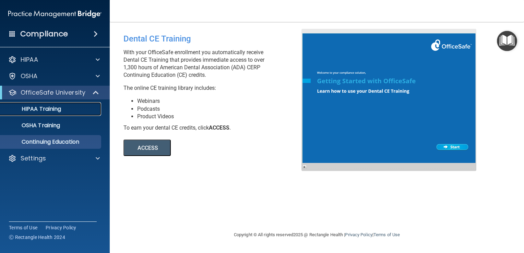
click at [65, 108] on div "HIPAA Training" at bounding box center [51, 109] width 94 height 7
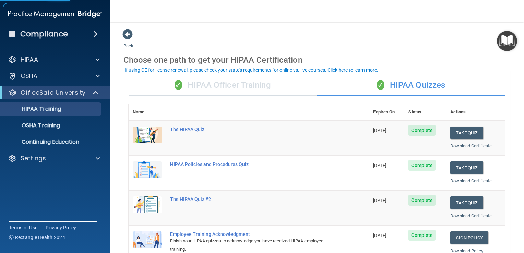
click at [221, 90] on div "✓ HIPAA Officer Training" at bounding box center [223, 85] width 188 height 21
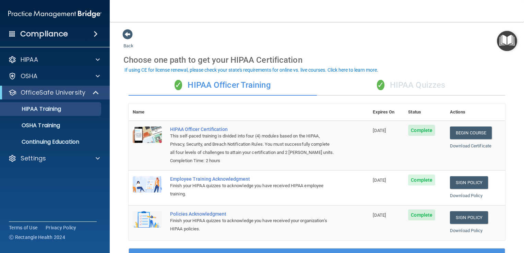
click at [413, 91] on div "✓ HIPAA Quizzes" at bounding box center [411, 85] width 188 height 21
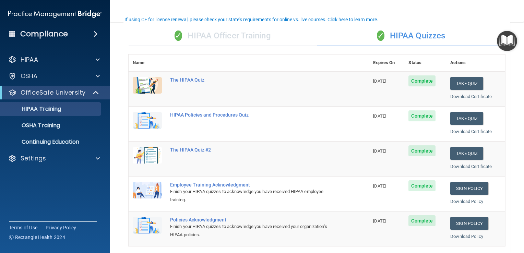
scroll to position [48, 0]
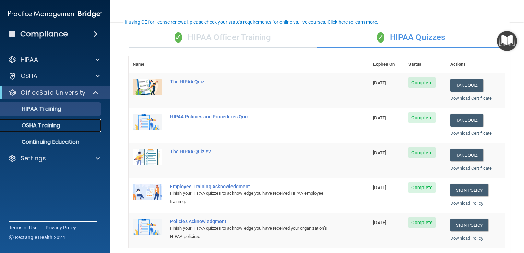
click at [24, 129] on link "OSHA Training" at bounding box center [47, 126] width 108 height 14
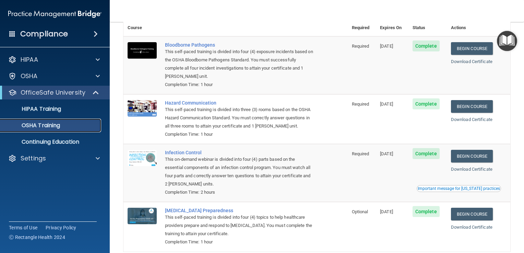
scroll to position [38, 0]
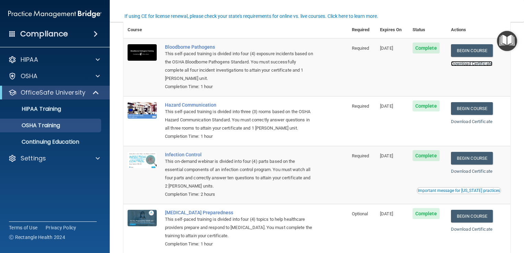
click at [482, 66] on link "Download Certificate" at bounding box center [471, 63] width 41 height 5
click at [474, 121] on link "Download Certificate" at bounding box center [471, 121] width 41 height 5
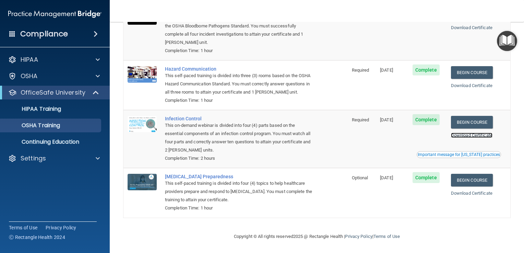
click at [462, 136] on link "Download Certificate" at bounding box center [471, 135] width 41 height 5
click at [464, 194] on link "Download Certificate" at bounding box center [471, 193] width 41 height 5
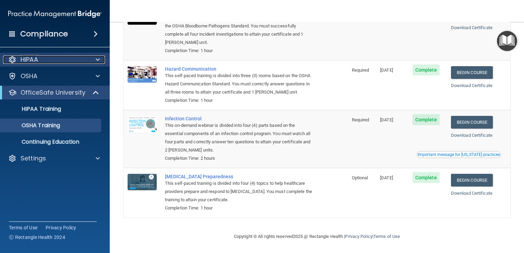
click at [71, 62] on div "HIPAA" at bounding box center [45, 60] width 85 height 8
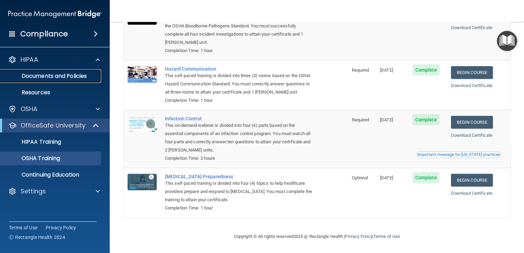
click at [68, 77] on p "Documents and Policies" at bounding box center [51, 76] width 94 height 7
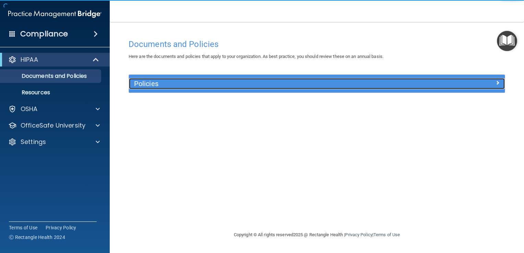
click at [161, 86] on h5 "Policies" at bounding box center [269, 84] width 271 height 8
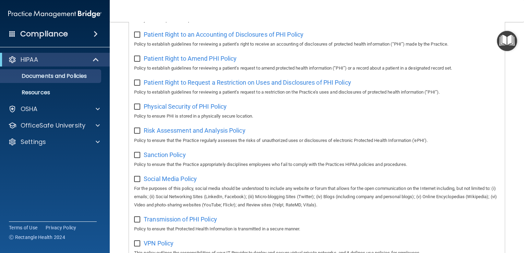
scroll to position [448, 0]
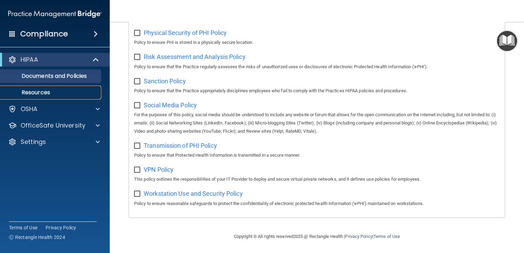
click at [74, 92] on p "Resources" at bounding box center [51, 92] width 94 height 7
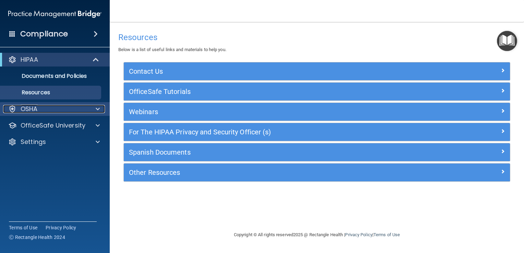
click at [50, 112] on div "OSHA" at bounding box center [45, 109] width 85 height 8
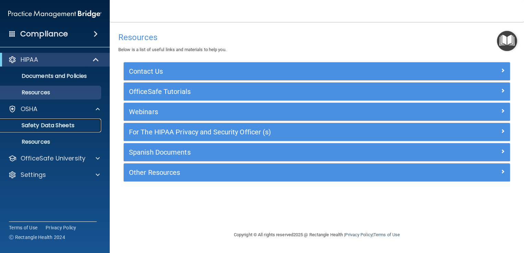
click at [65, 132] on link "Safety Data Sheets" at bounding box center [47, 126] width 108 height 14
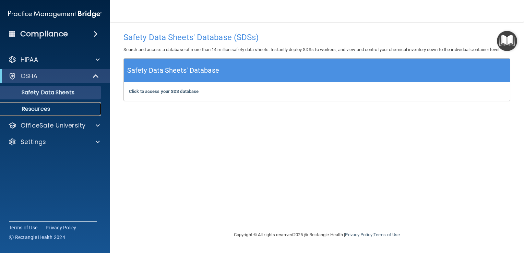
click at [64, 106] on p "Resources" at bounding box center [51, 109] width 94 height 7
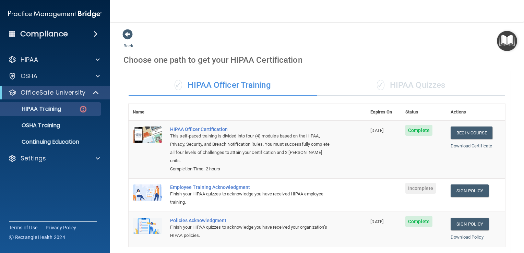
scroll to position [134, 0]
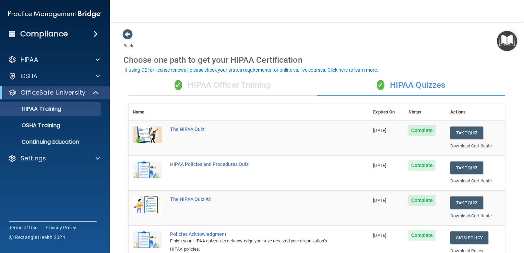
click at [182, 83] on div "✓ HIPAA Officer Training" at bounding box center [223, 85] width 188 height 21
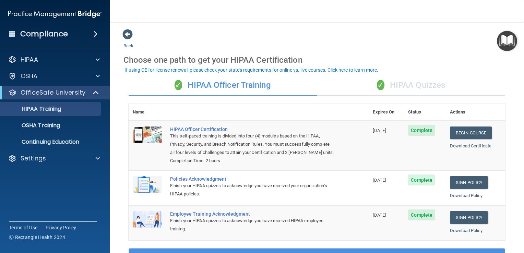
click at [393, 80] on div "✓ HIPAA Quizzes" at bounding box center [411, 85] width 188 height 21
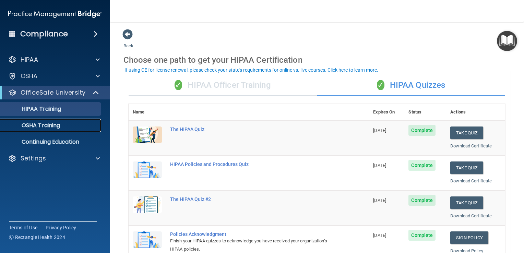
click at [60, 127] on p "OSHA Training" at bounding box center [32, 125] width 56 height 7
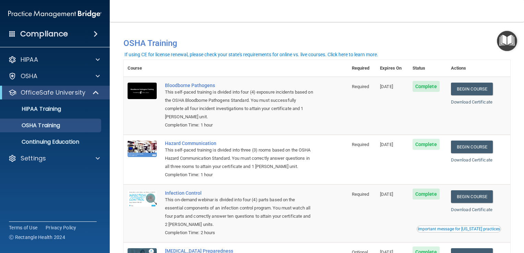
click at [87, 38] on div "Compliance" at bounding box center [55, 33] width 110 height 15
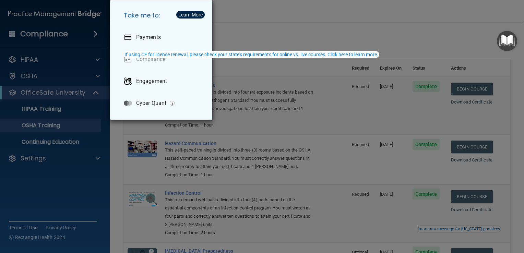
click at [78, 147] on div "Take me to: Payments Compliance Engagement Cyber Quant" at bounding box center [262, 126] width 524 height 253
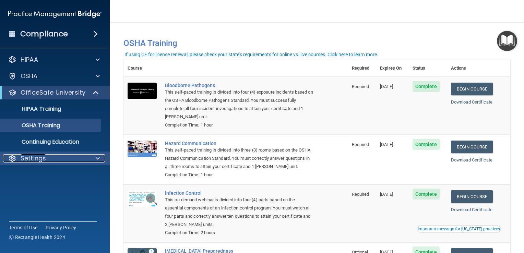
click at [92, 160] on div at bounding box center [96, 158] width 17 height 8
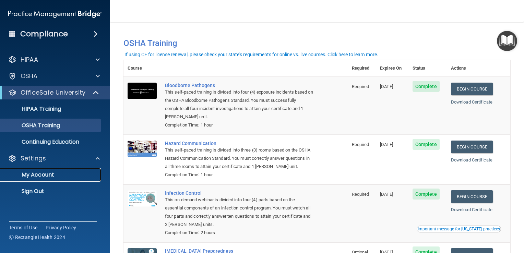
click at [57, 169] on link "My Account" at bounding box center [47, 175] width 108 height 14
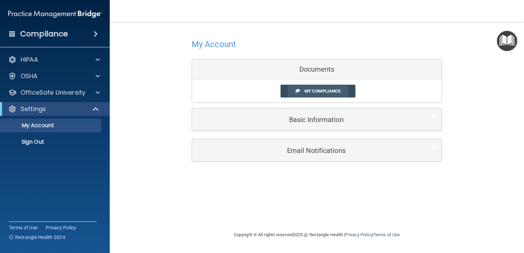
click at [326, 91] on span "My Compliance" at bounding box center [322, 90] width 36 height 5
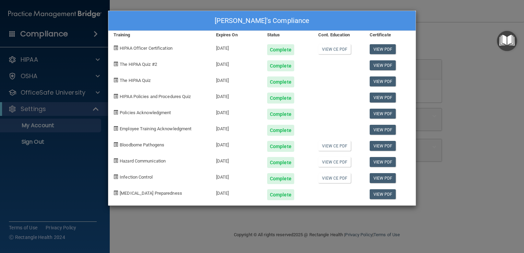
click at [480, 181] on div "Nicole Batista Vila's Compliance Training Expires On Status Cont. Education Cer…" at bounding box center [262, 126] width 524 height 253
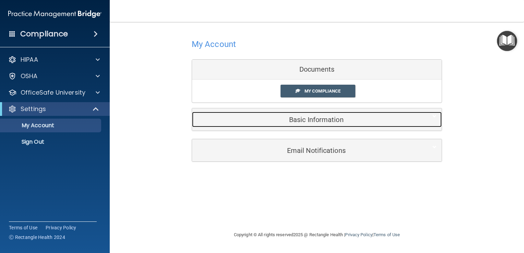
click at [330, 127] on div "Basic Information" at bounding box center [306, 119] width 229 height 15
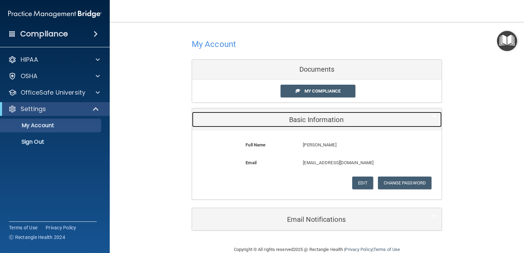
scroll to position [12, 0]
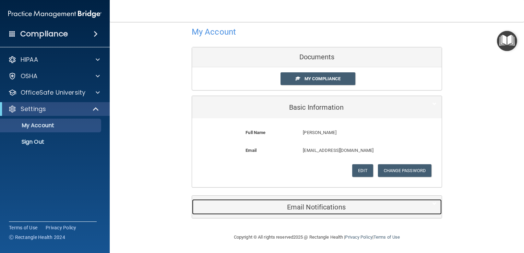
click at [306, 208] on h5 "Email Notifications" at bounding box center [306, 207] width 218 height 8
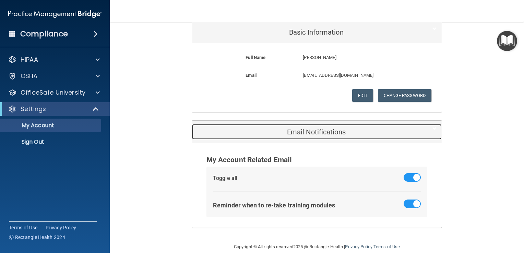
scroll to position [97, 0]
